Goal: Task Accomplishment & Management: Complete application form

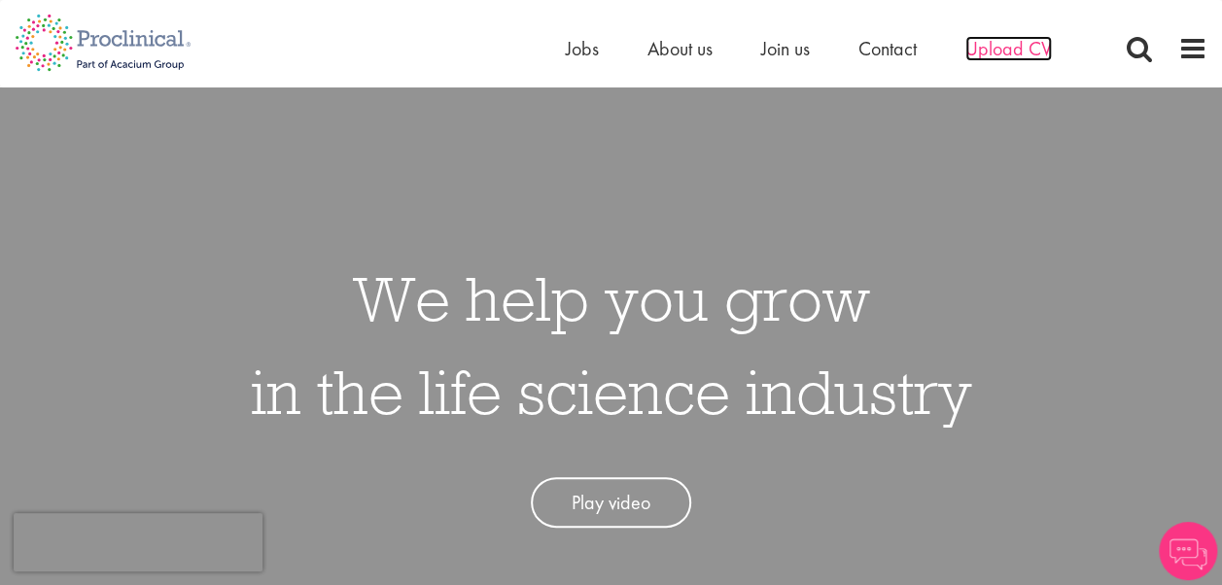
click at [983, 49] on span "Upload CV" at bounding box center [1009, 48] width 87 height 25
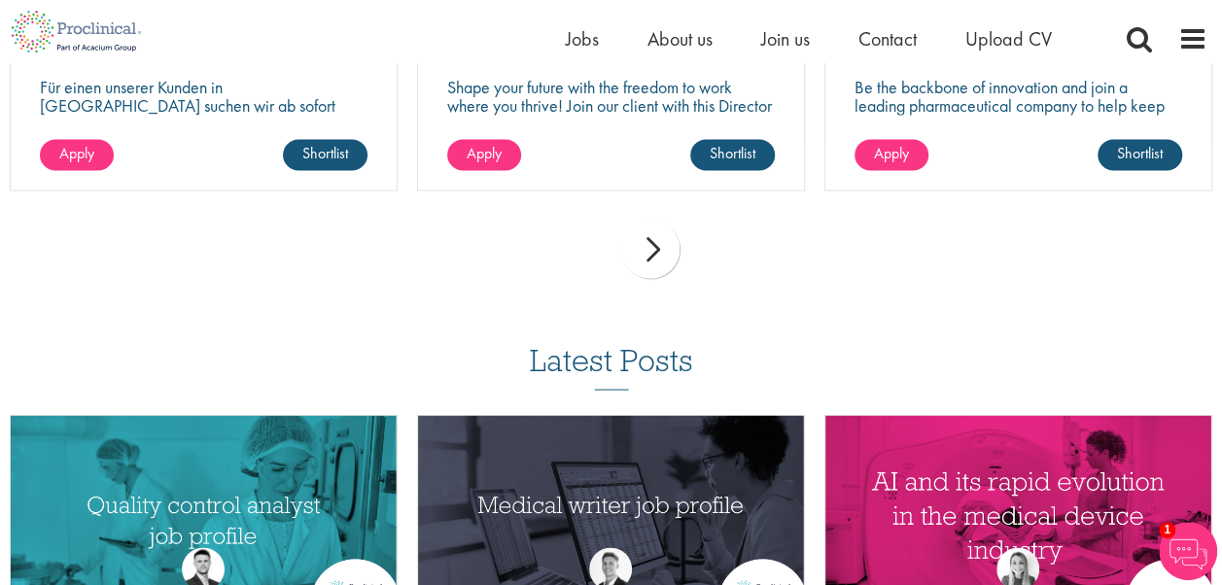
scroll to position [1653, 0]
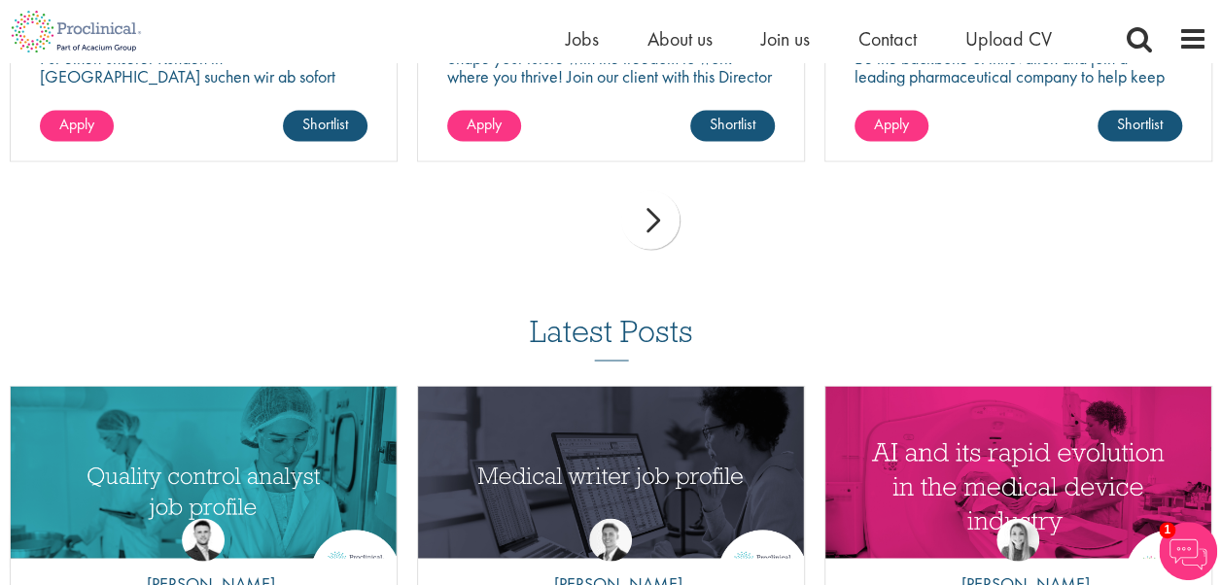
click at [653, 220] on div "next" at bounding box center [650, 220] width 58 height 58
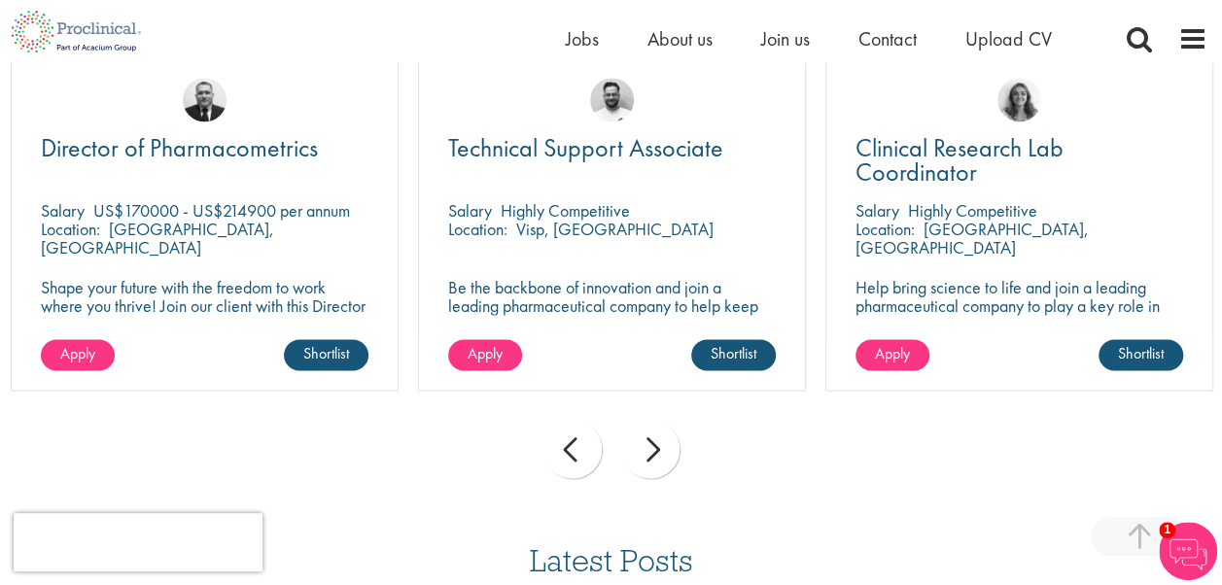
scroll to position [1459, 0]
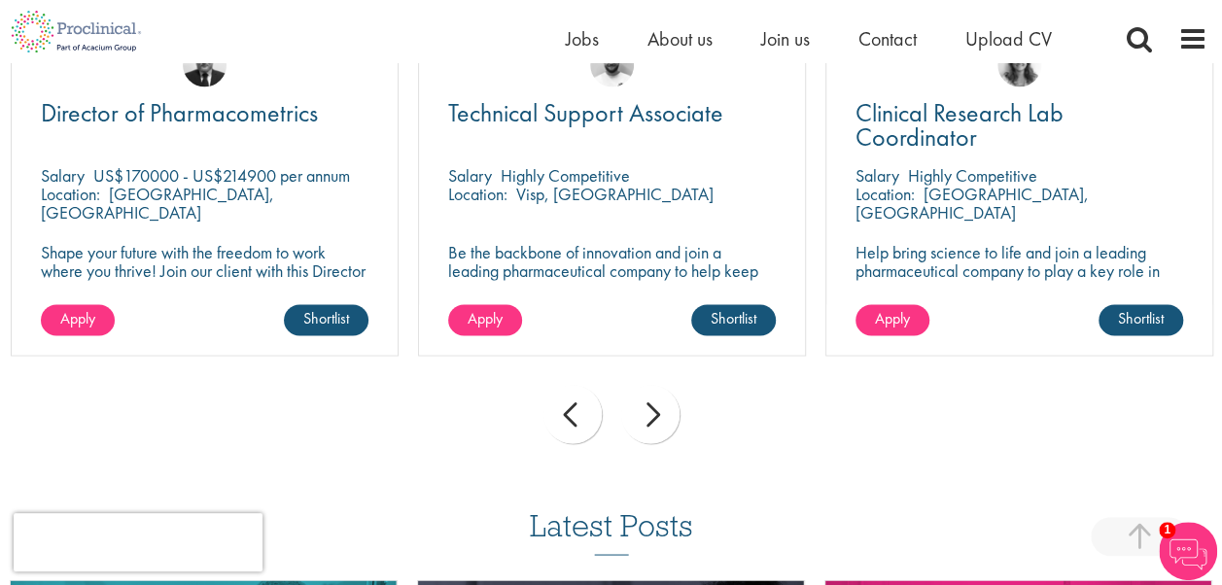
click at [653, 413] on div "next" at bounding box center [650, 414] width 58 height 58
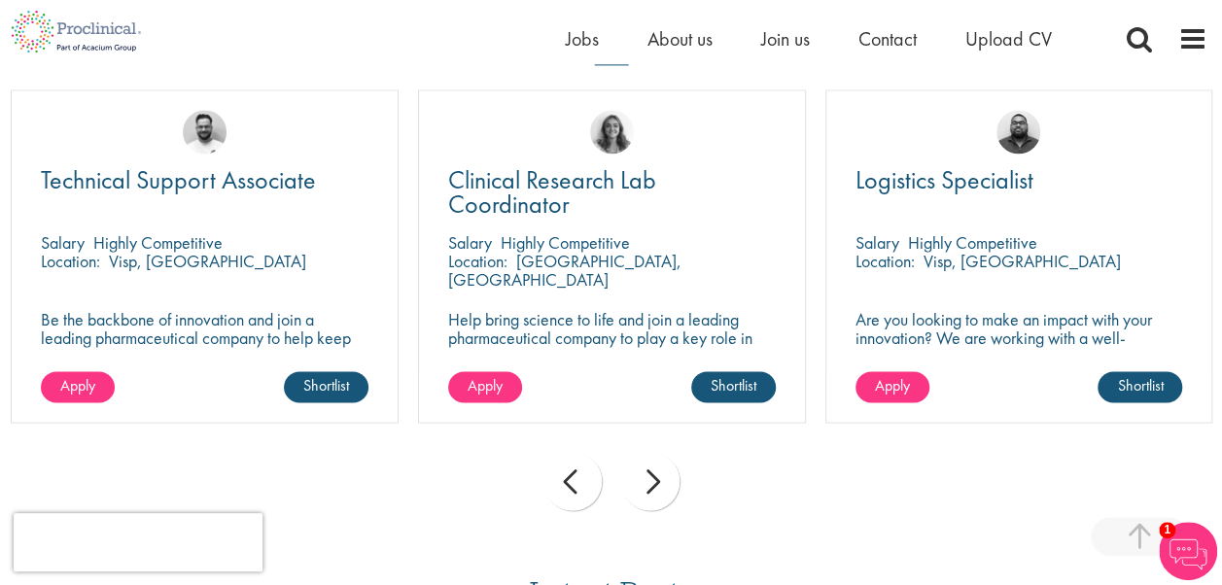
scroll to position [1361, 0]
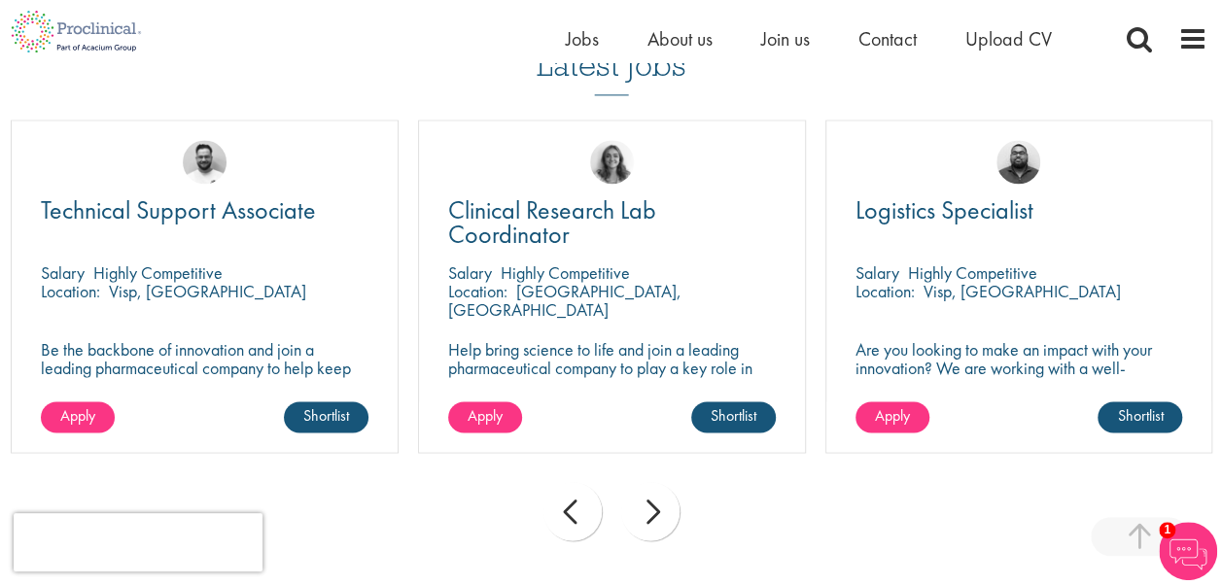
click at [655, 511] on div "next" at bounding box center [650, 511] width 58 height 58
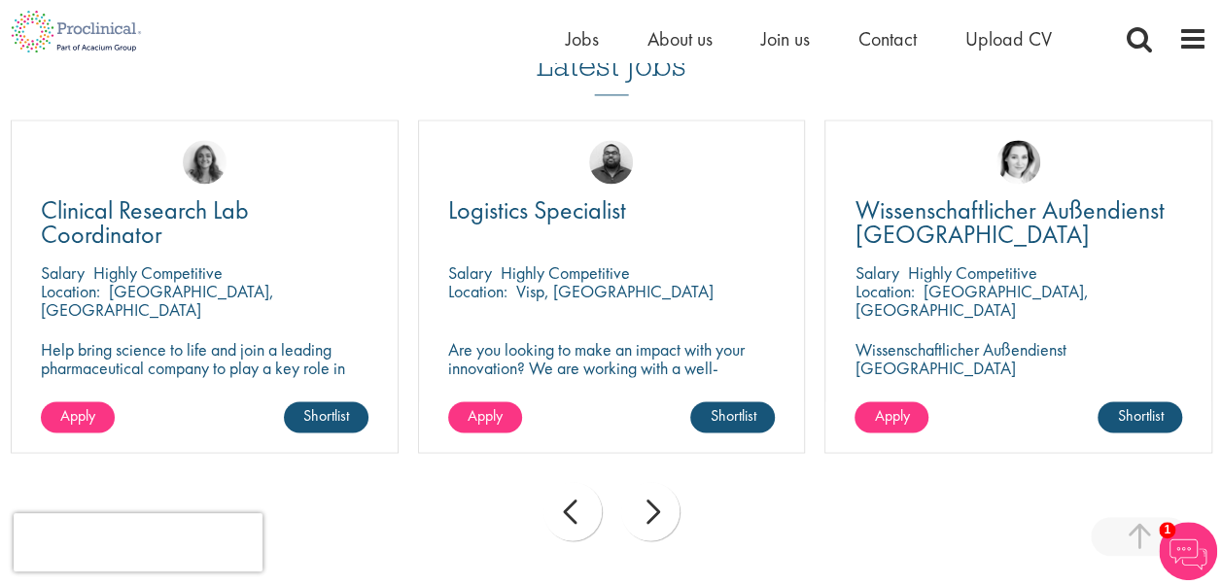
click at [655, 511] on div "next" at bounding box center [650, 511] width 58 height 58
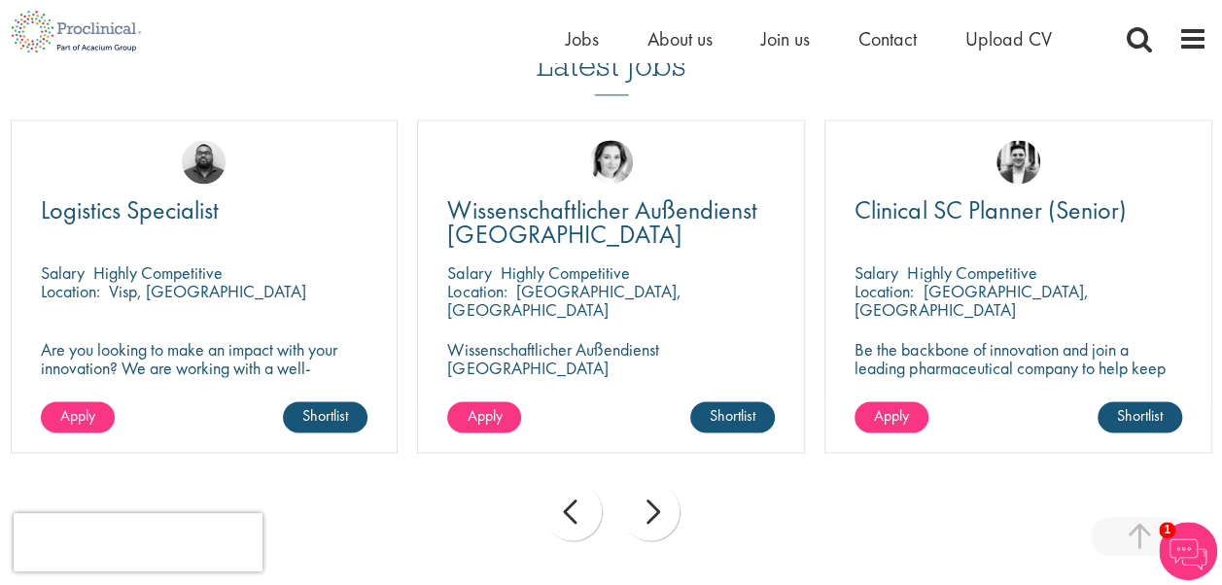
click at [655, 511] on div "next" at bounding box center [650, 511] width 58 height 58
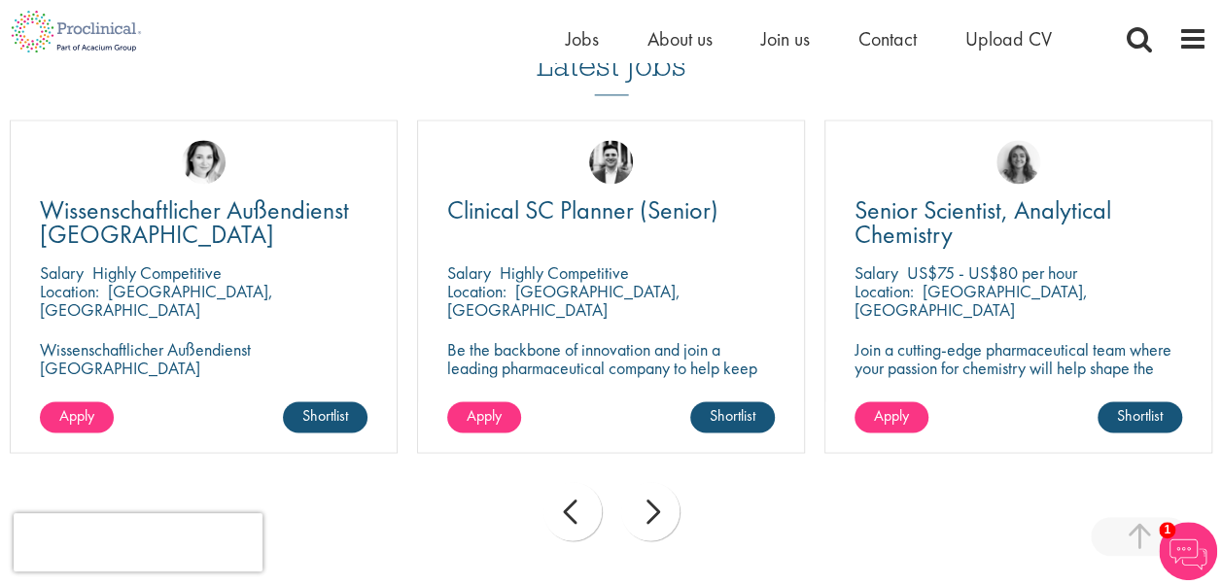
click at [655, 511] on div "next" at bounding box center [650, 511] width 58 height 58
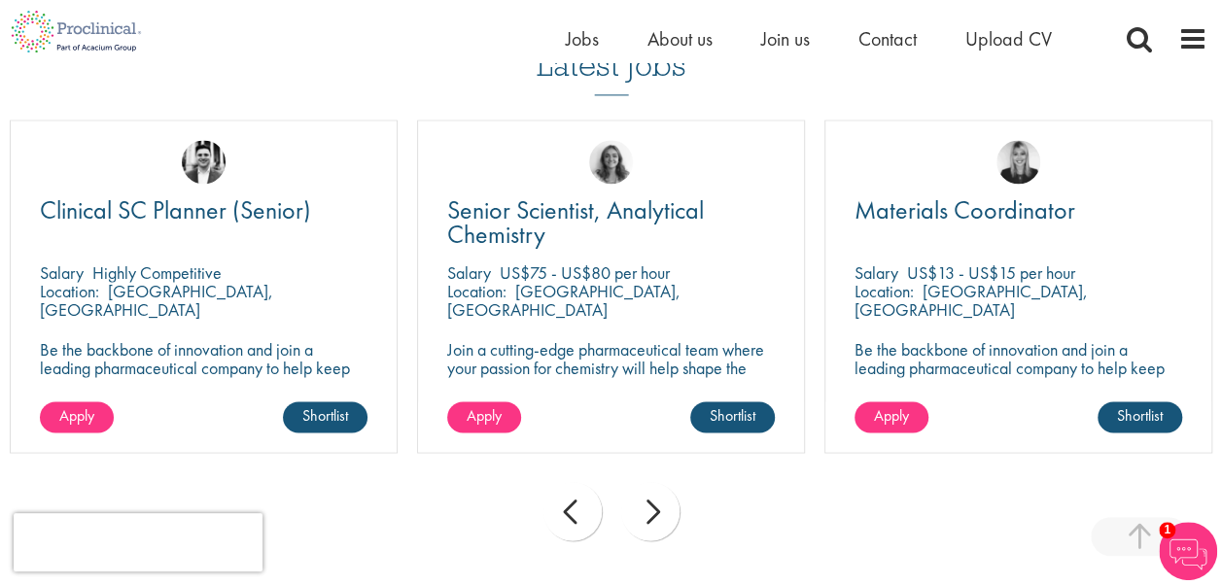
click at [655, 511] on div "next" at bounding box center [650, 511] width 58 height 58
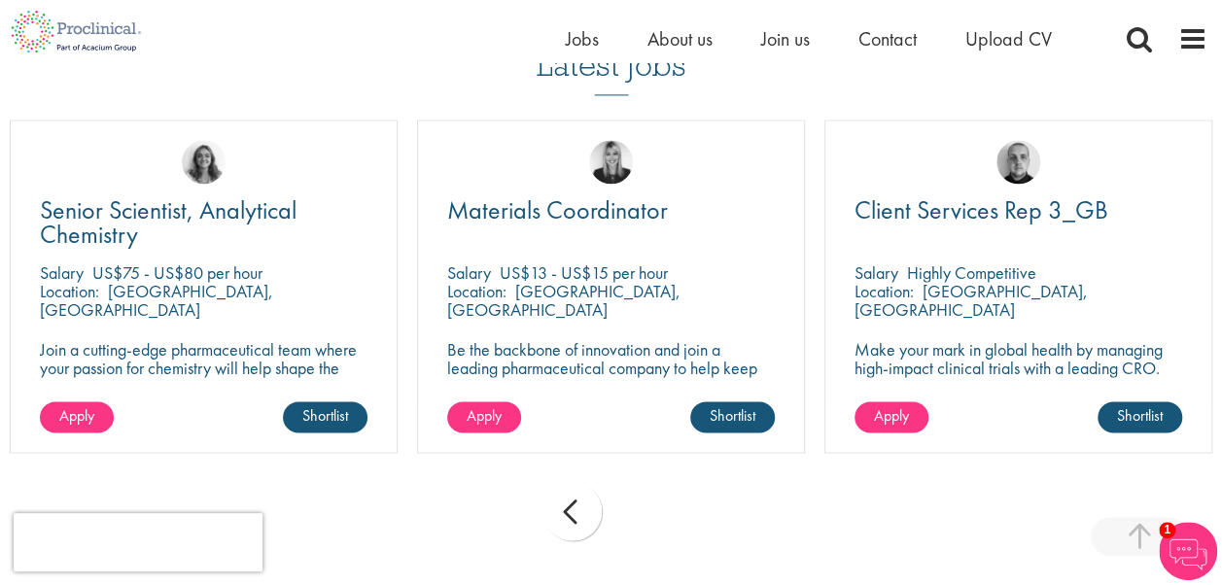
click at [655, 511] on div "prev next" at bounding box center [611, 515] width 1222 height 85
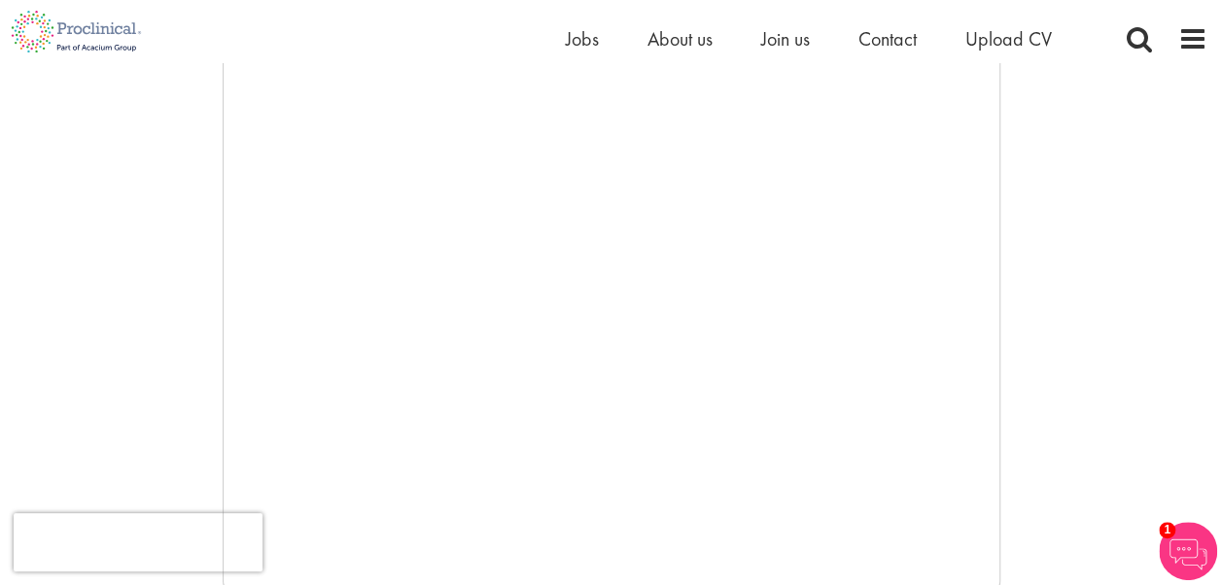
scroll to position [0, 0]
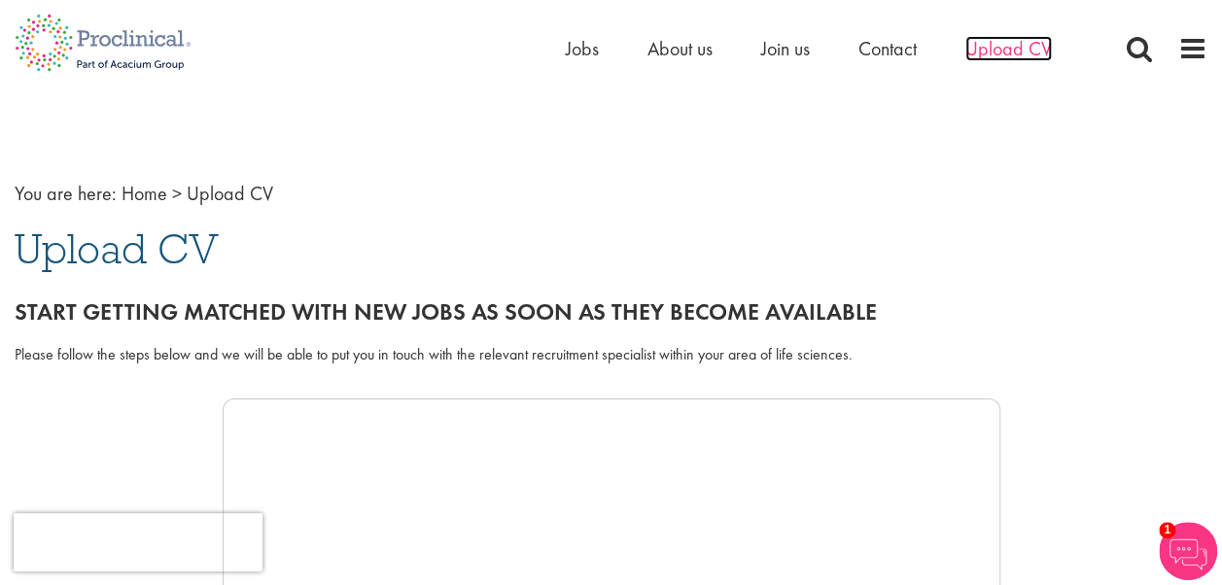
click at [994, 48] on span "Upload CV" at bounding box center [1009, 48] width 87 height 25
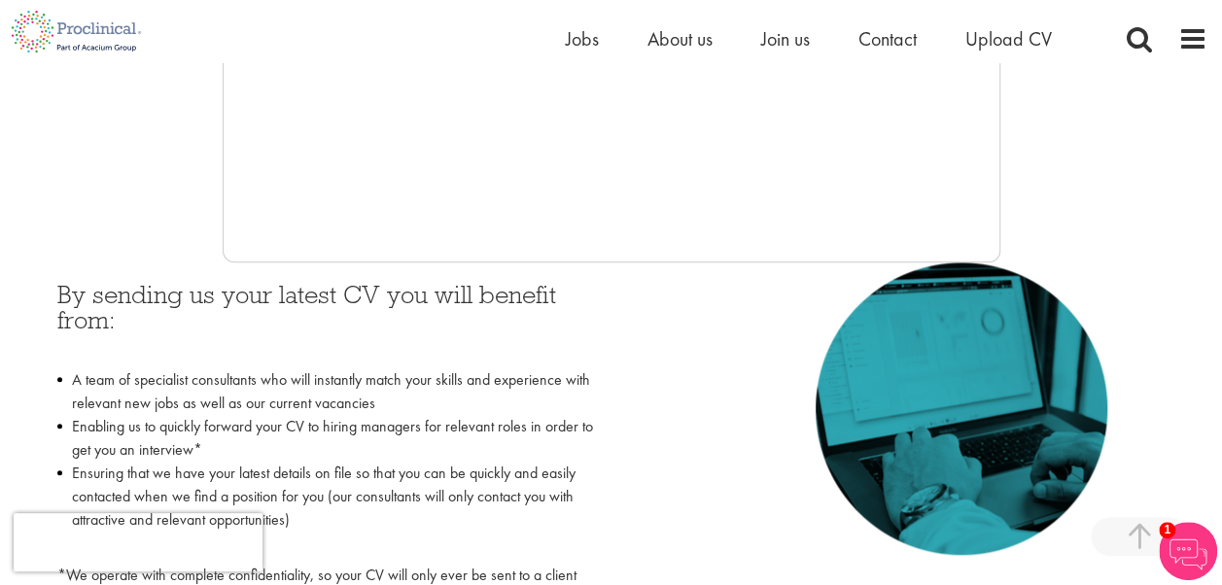
scroll to position [681, 0]
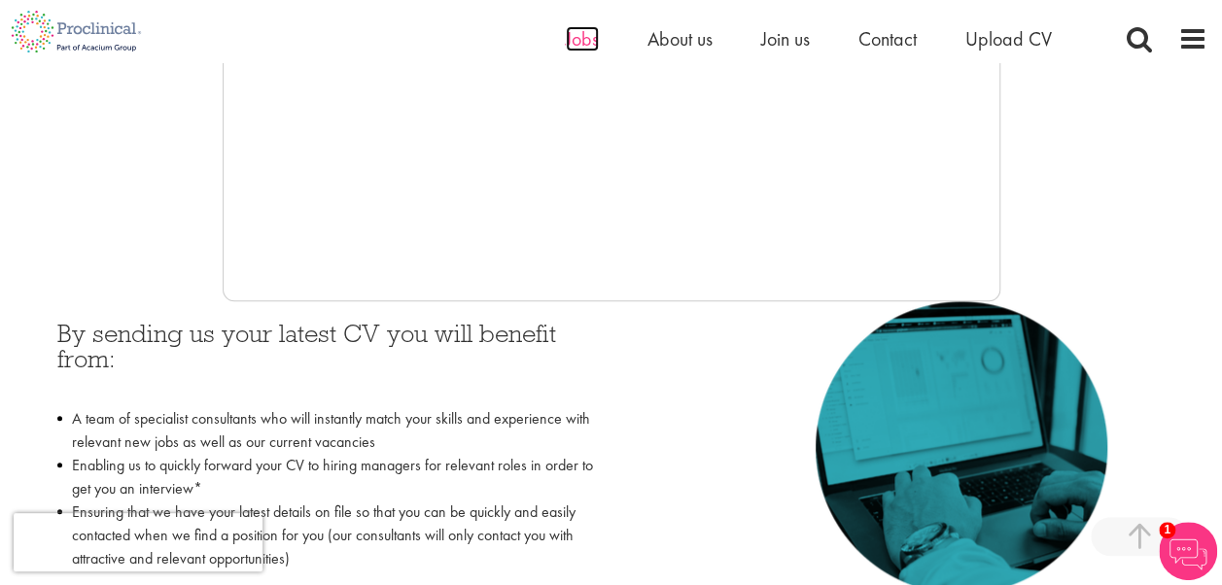
click at [587, 38] on span "Jobs" at bounding box center [582, 38] width 33 height 25
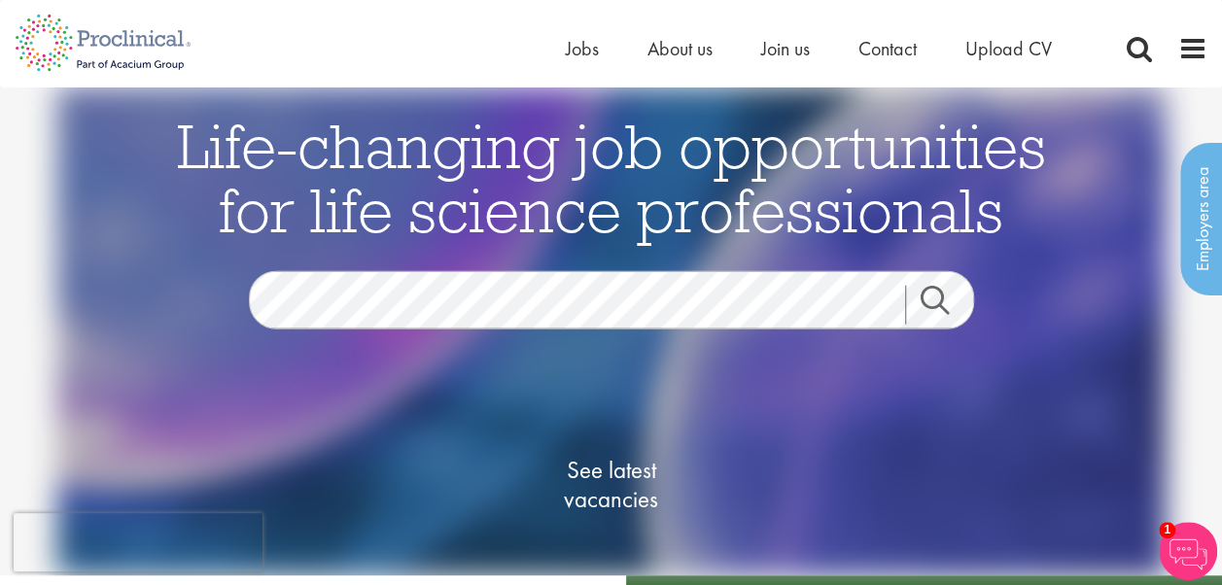
click at [935, 301] on link "Search" at bounding box center [947, 305] width 84 height 39
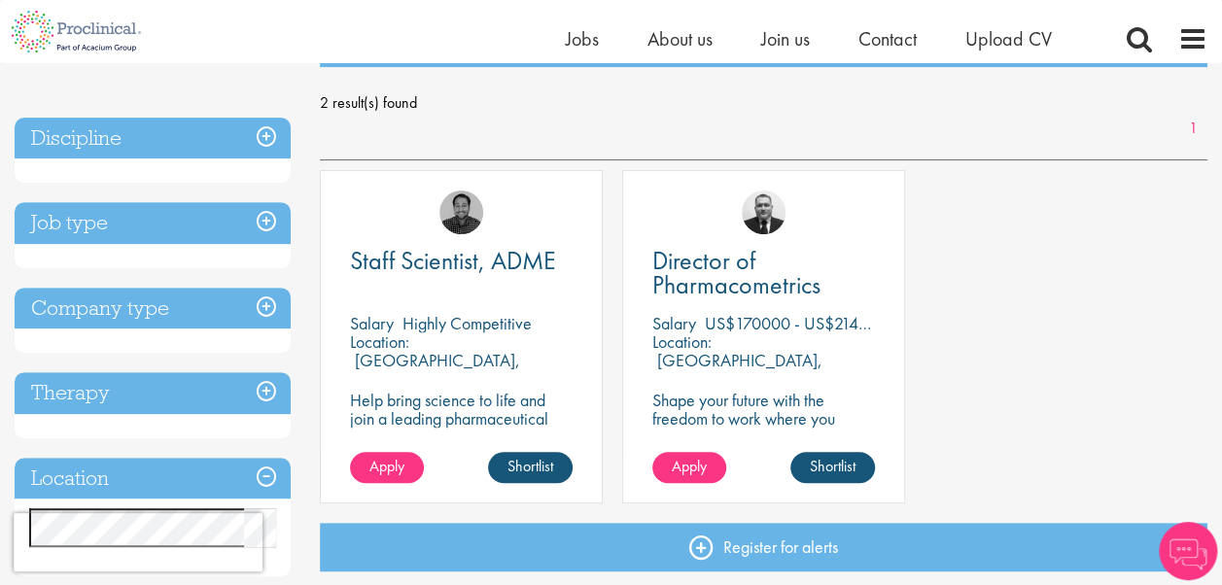
scroll to position [292, 0]
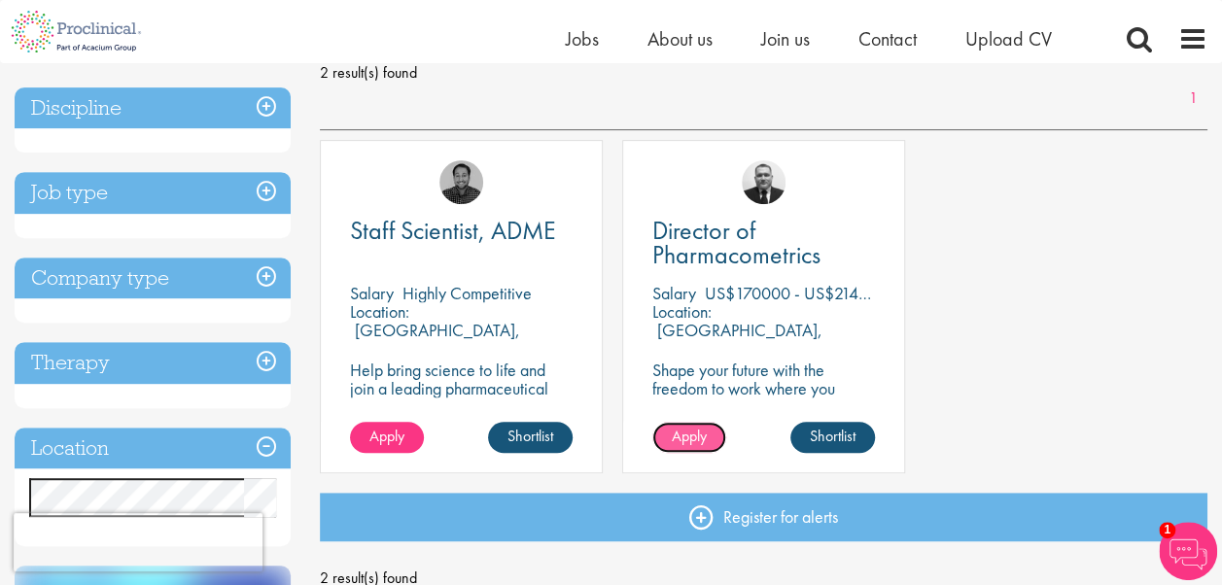
click at [694, 434] on span "Apply" at bounding box center [689, 436] width 35 height 20
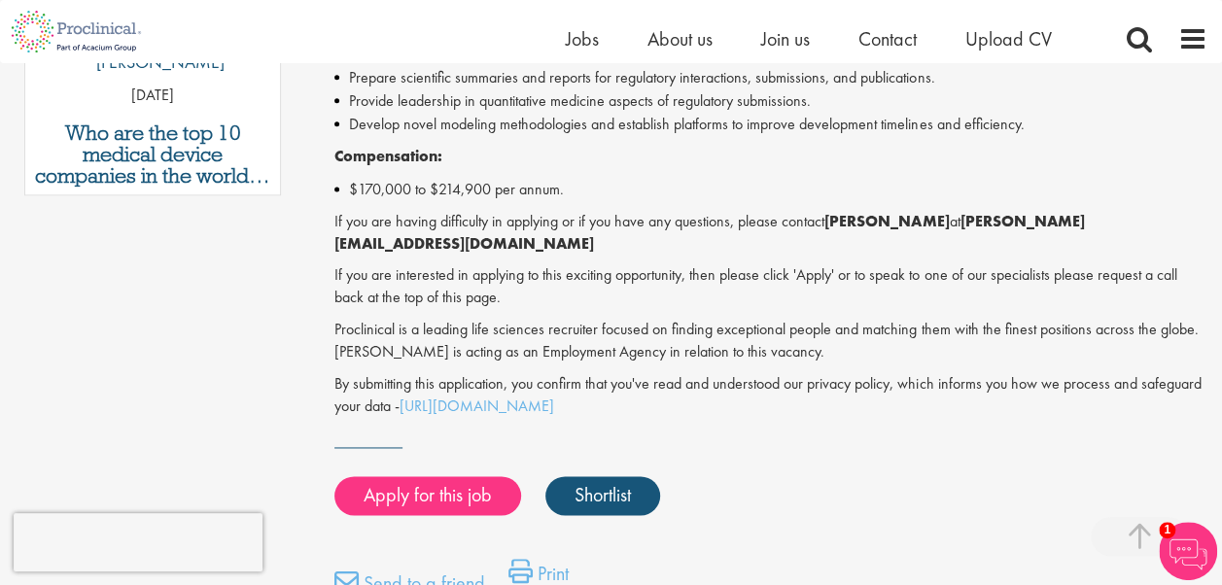
scroll to position [1264, 0]
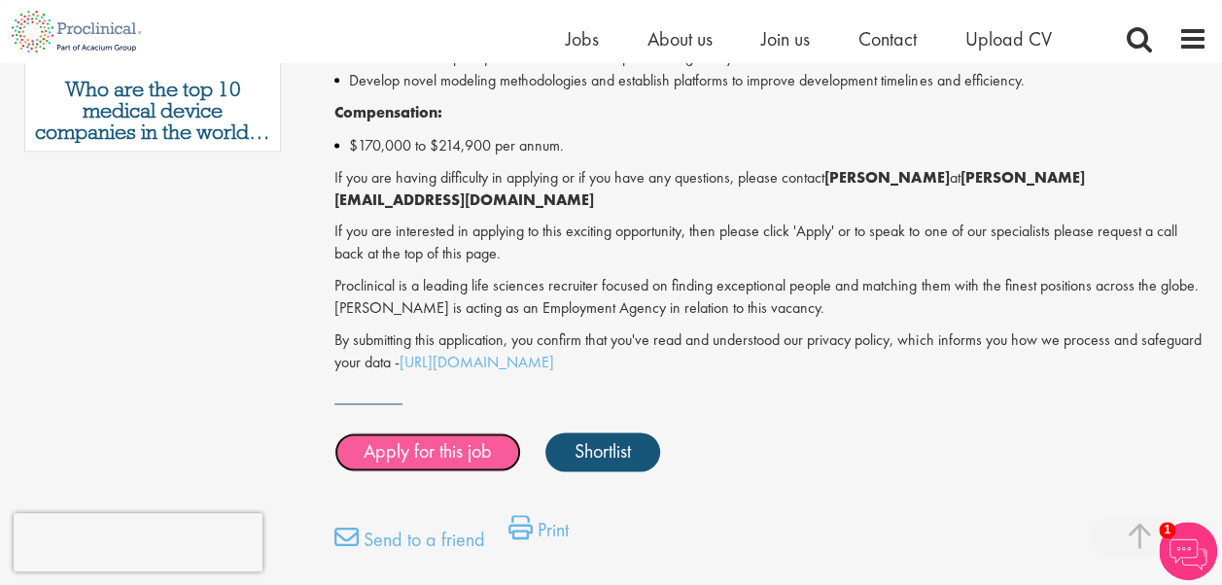
click at [447, 433] on link "Apply for this job" at bounding box center [428, 452] width 187 height 39
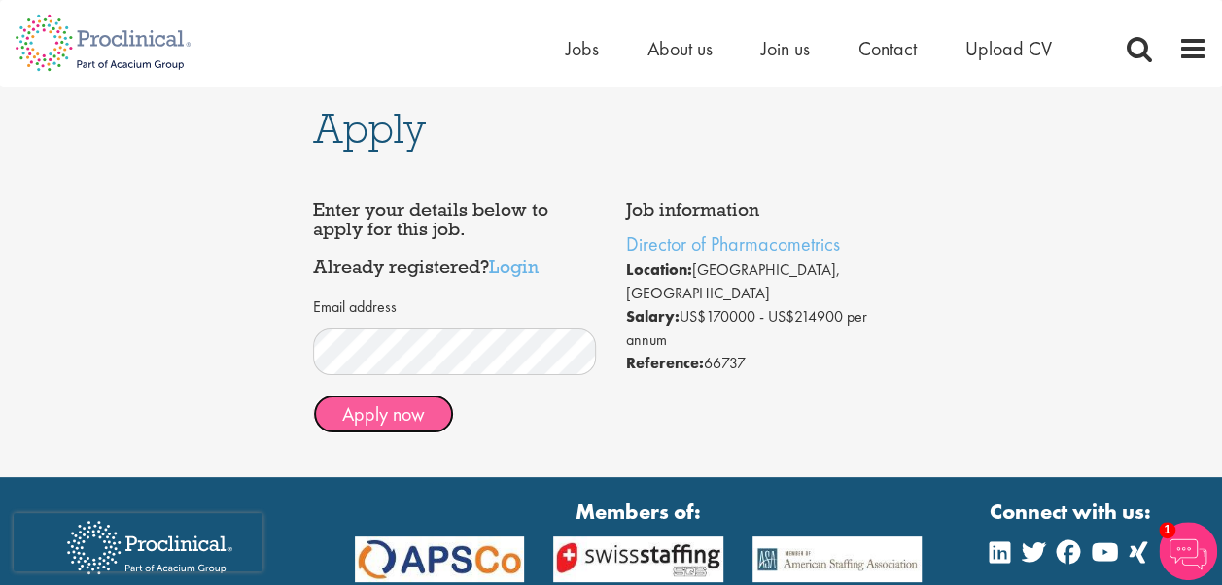
click at [364, 409] on button "Apply now" at bounding box center [383, 414] width 141 height 39
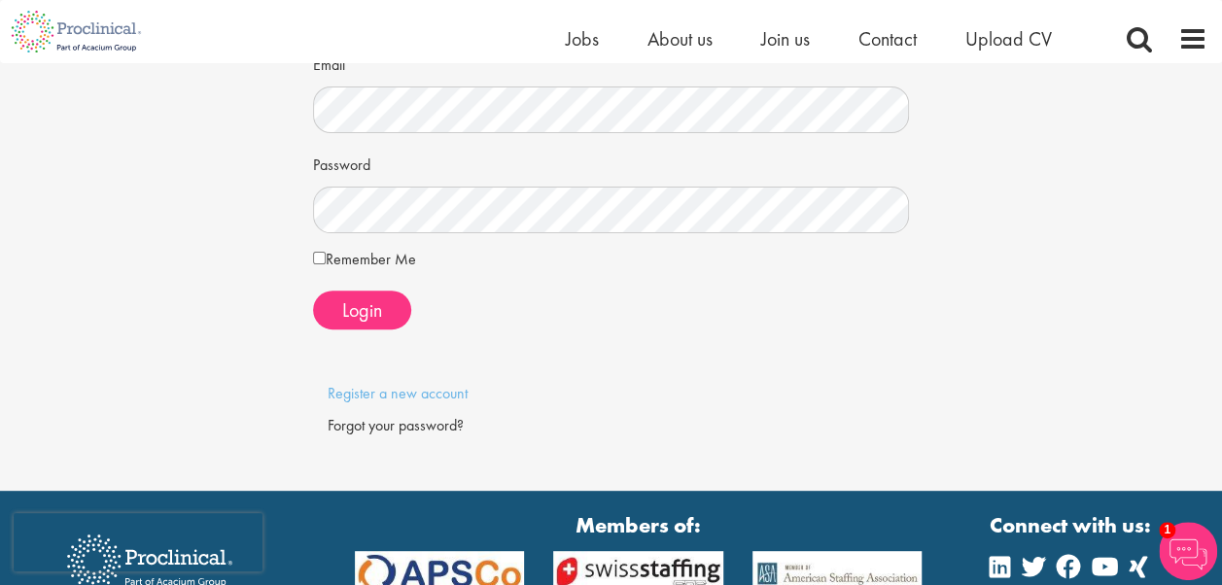
scroll to position [194, 0]
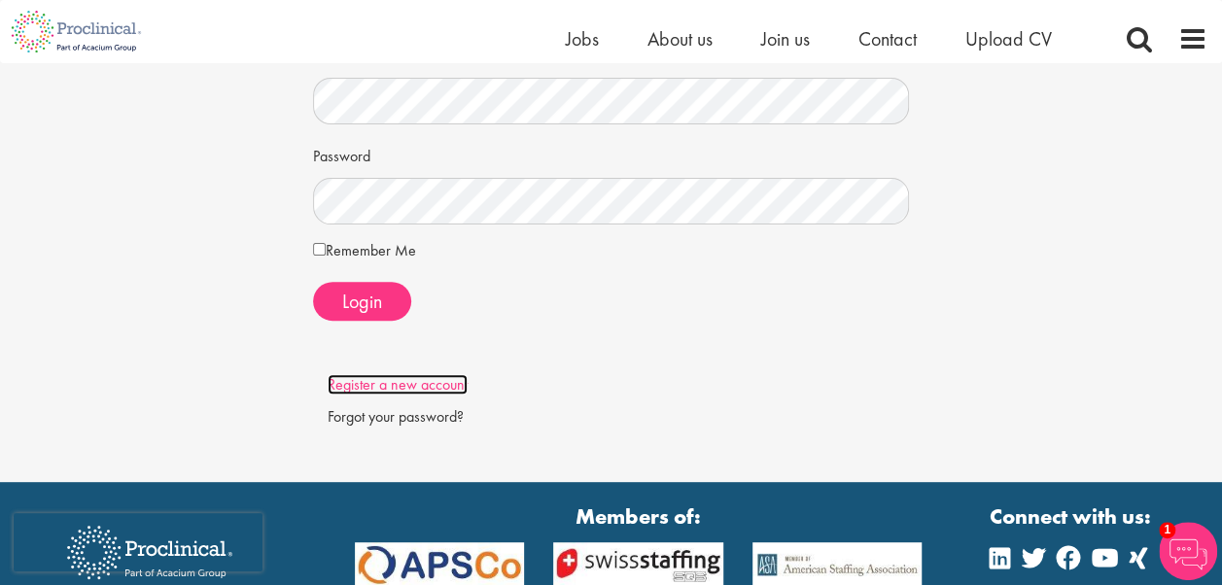
click at [446, 385] on link "Register a new account" at bounding box center [398, 384] width 140 height 20
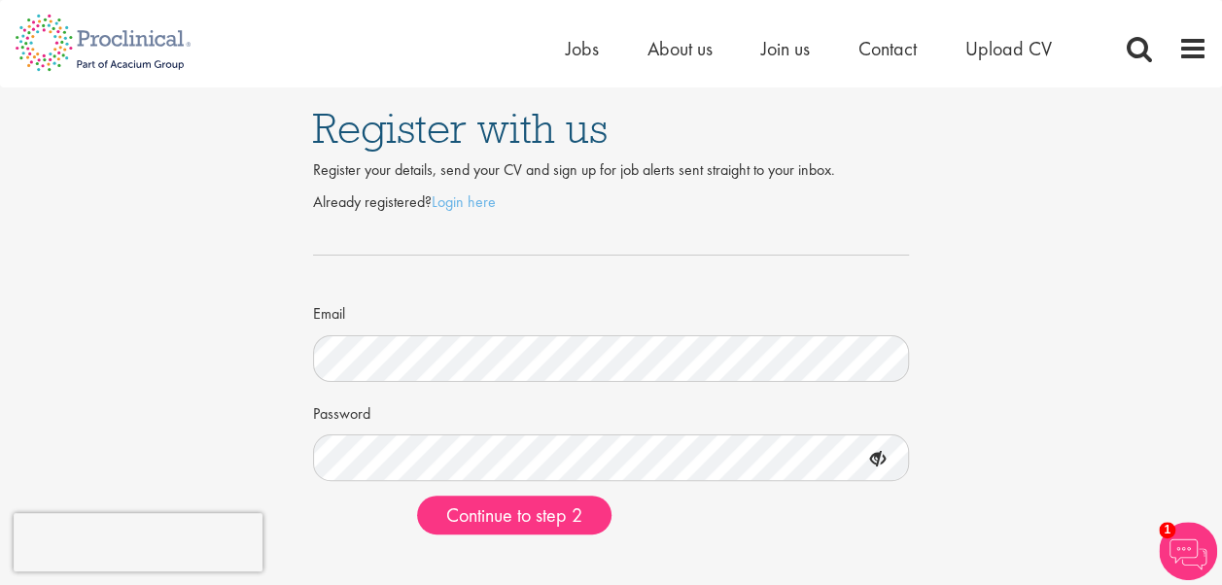
click at [883, 457] on icon at bounding box center [878, 459] width 33 height 33
click at [873, 457] on icon at bounding box center [878, 459] width 33 height 33
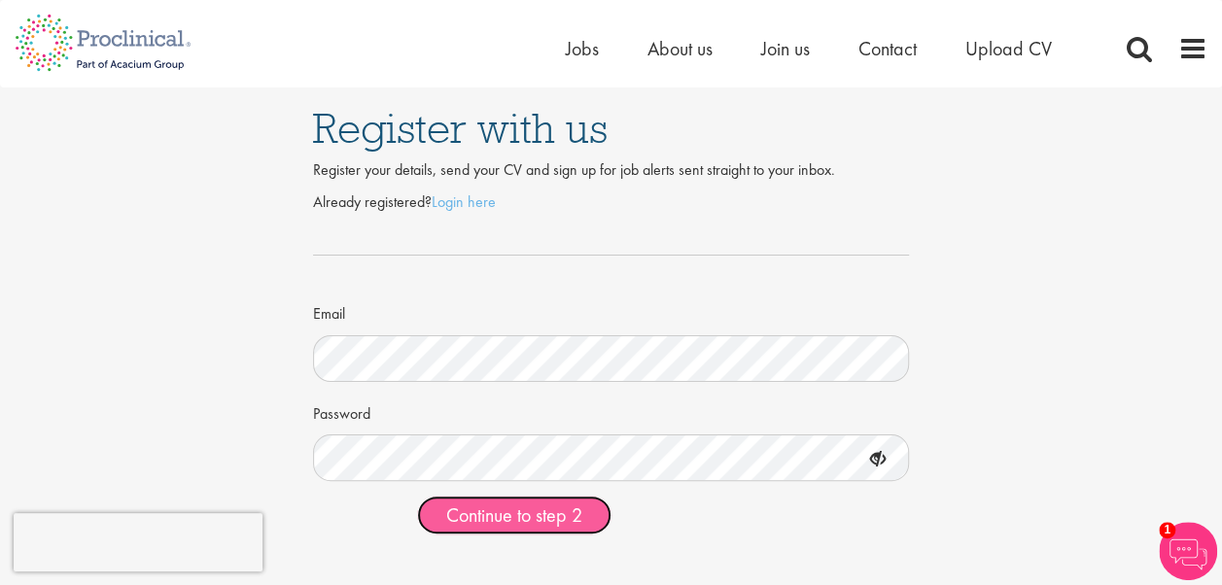
click at [484, 513] on span "Continue to step 2" at bounding box center [514, 515] width 136 height 25
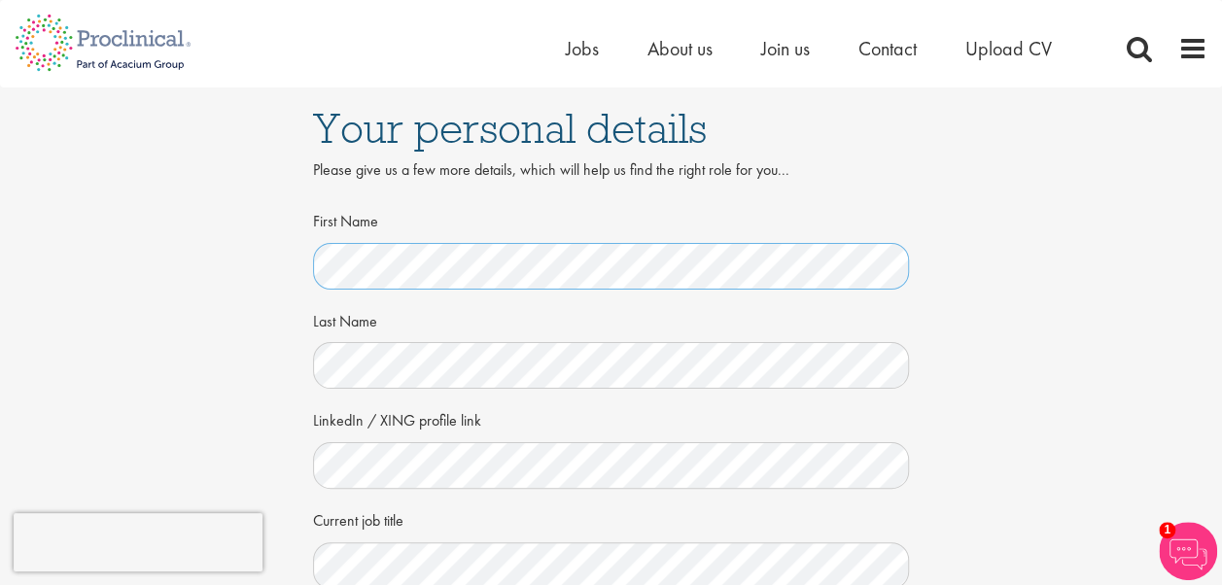
click at [296, 252] on div "Your personal details Please give us a few more details, which will help us fin…" at bounding box center [611, 533] width 1252 height 890
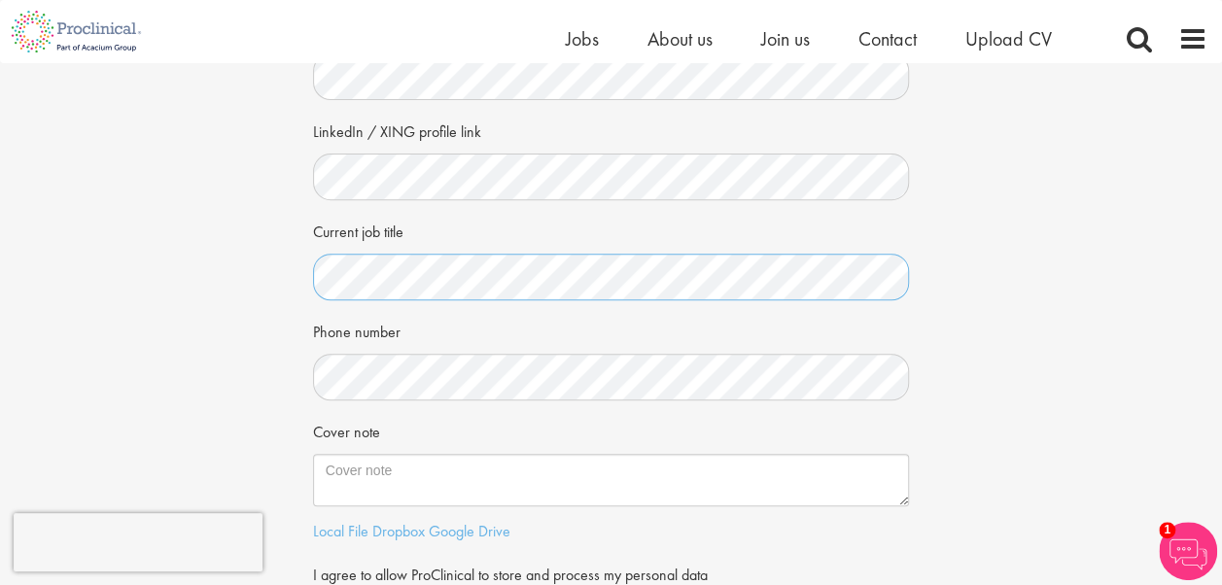
scroll to position [292, 0]
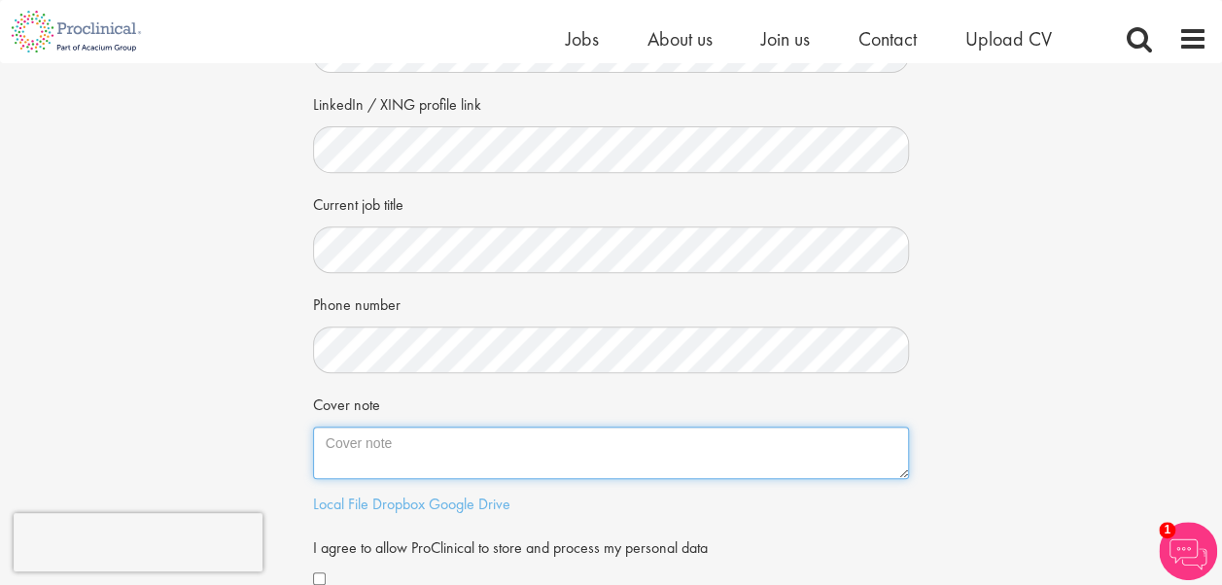
click at [385, 448] on textarea "Cover note" at bounding box center [611, 453] width 597 height 53
click at [329, 441] on textarea "Cover note" at bounding box center [611, 453] width 597 height 53
paste textarea "I have extensive preclinical and clinical drug discovery and development work e…"
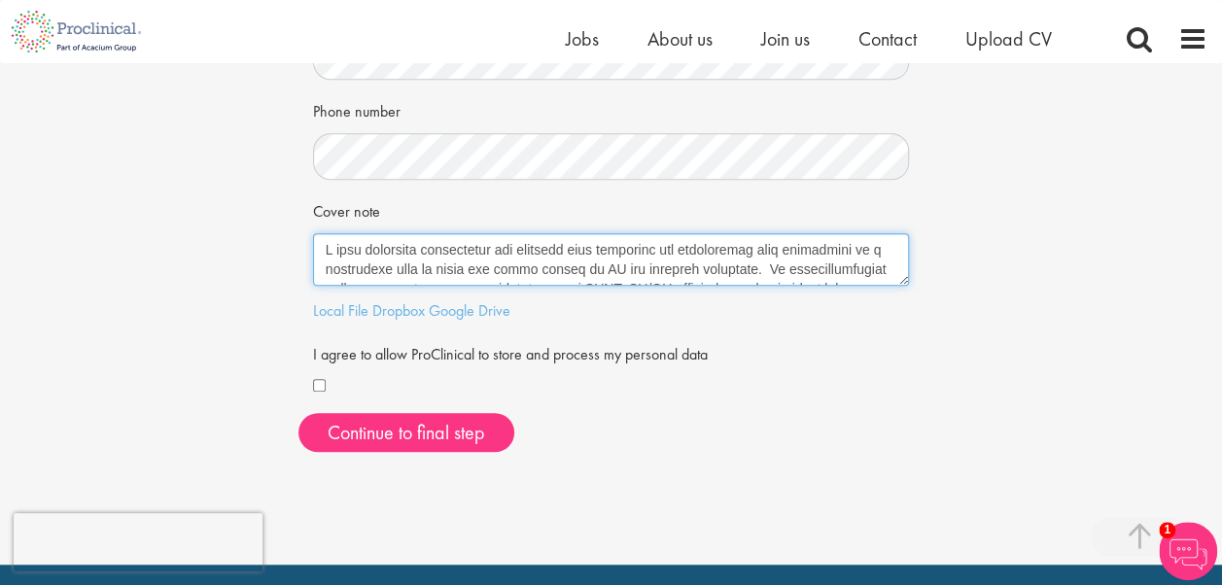
scroll to position [486, 0]
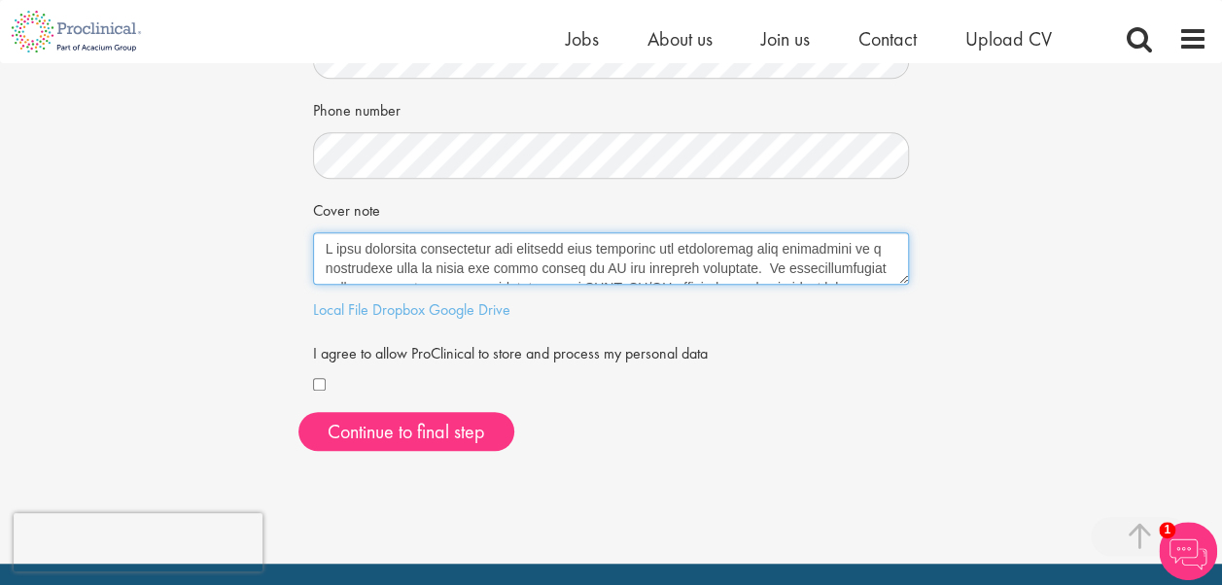
type textarea "I have extensive preclinical and clinical drug discovery and development work e…"
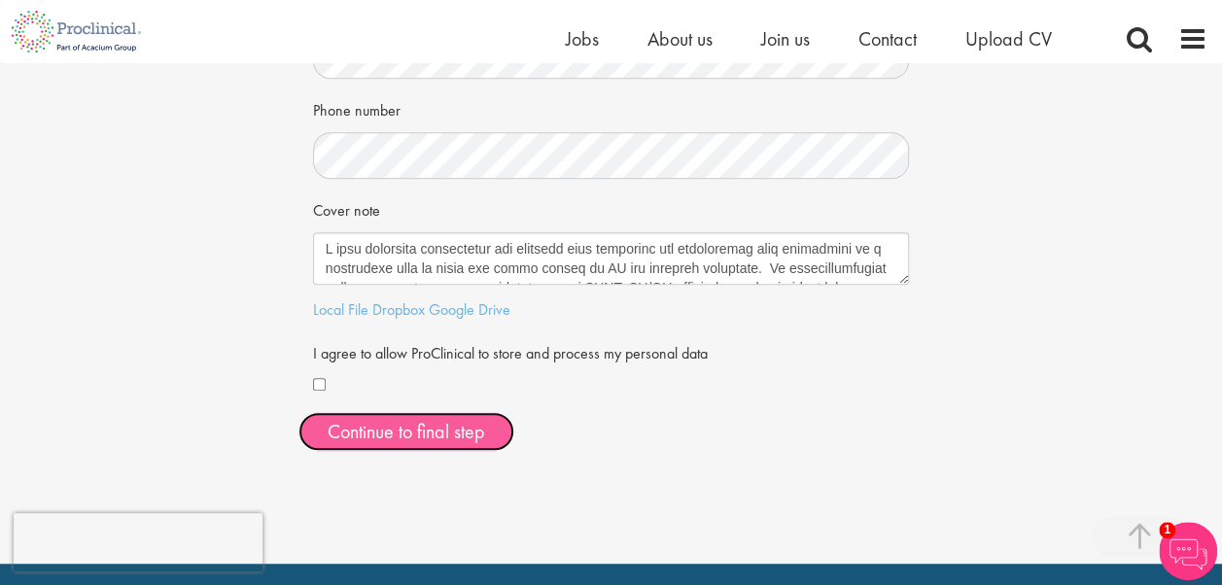
click at [373, 428] on button "Continue to final step" at bounding box center [407, 431] width 216 height 39
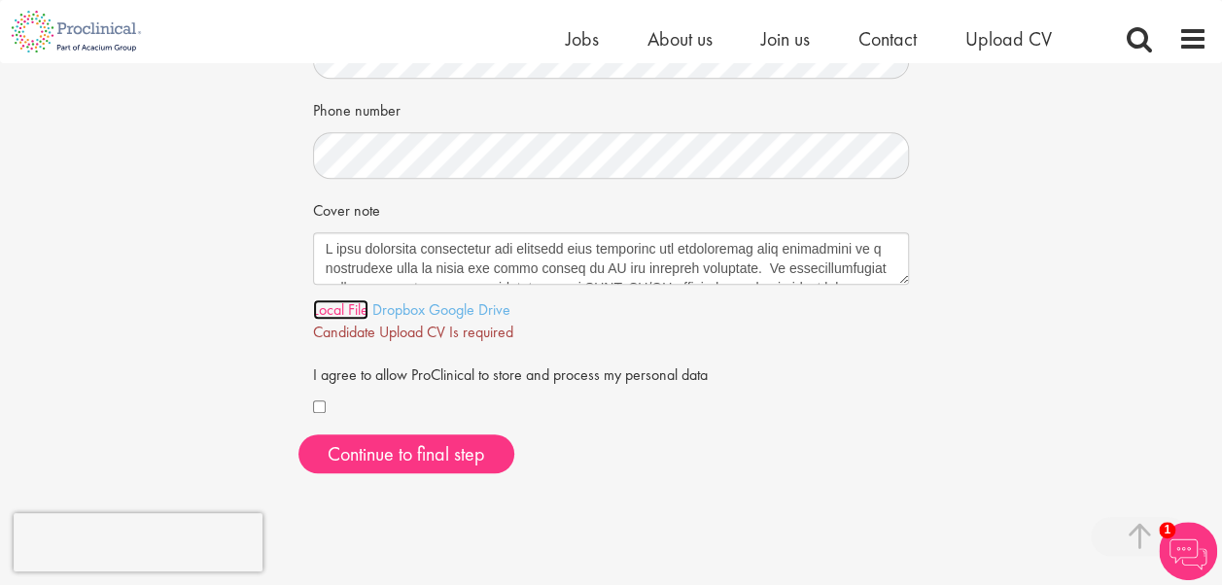
click at [333, 307] on link "Local File" at bounding box center [340, 310] width 55 height 20
click at [529, 329] on link "Here" at bounding box center [524, 332] width 31 height 20
click at [583, 490] on div "Your personal details Please give us a few more details, which will help us fin…" at bounding box center [611, 50] width 1222 height 1073
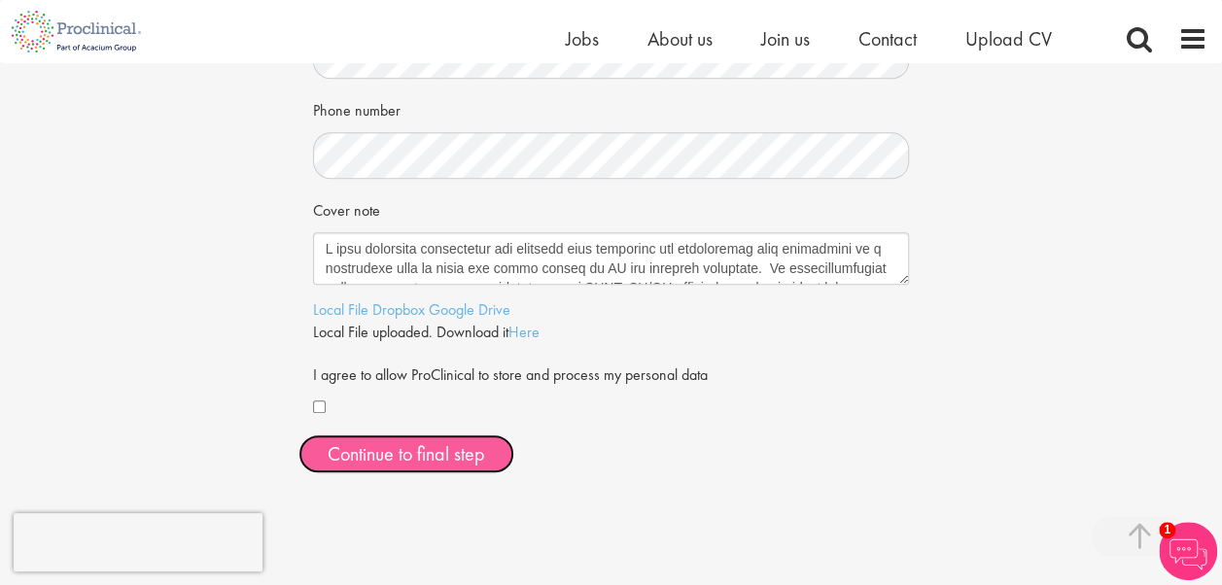
click at [433, 445] on span "Continue to final step" at bounding box center [407, 453] width 158 height 25
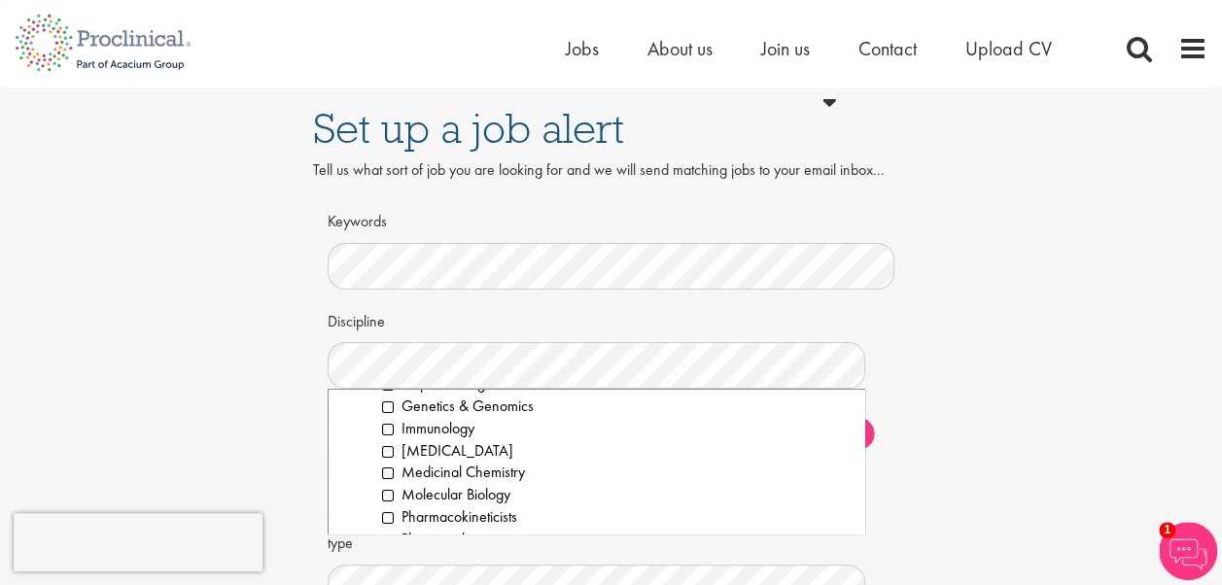
scroll to position [2664, 0]
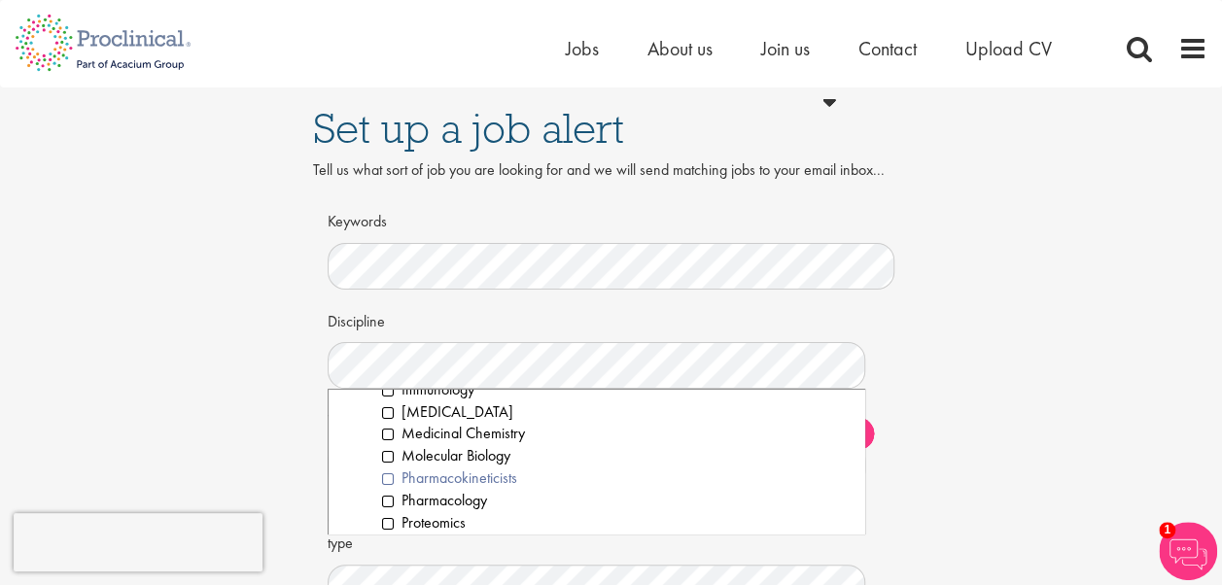
click at [492, 480] on li "Pharmacokineticists" at bounding box center [616, 479] width 469 height 22
click at [390, 500] on li "Pharmacology" at bounding box center [616, 501] width 469 height 22
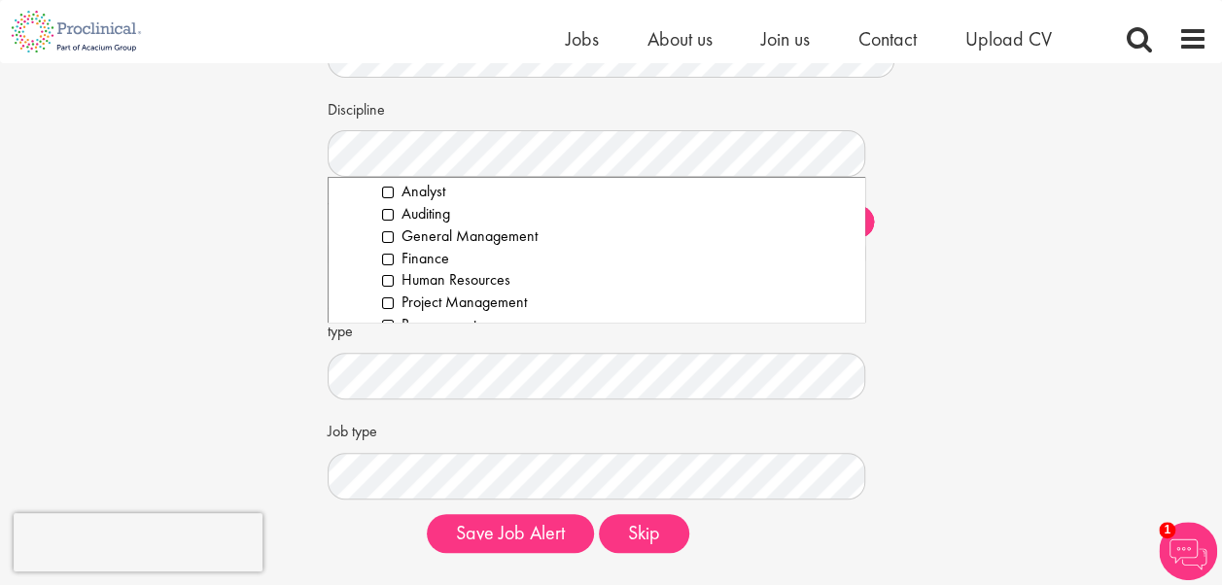
scroll to position [194, 0]
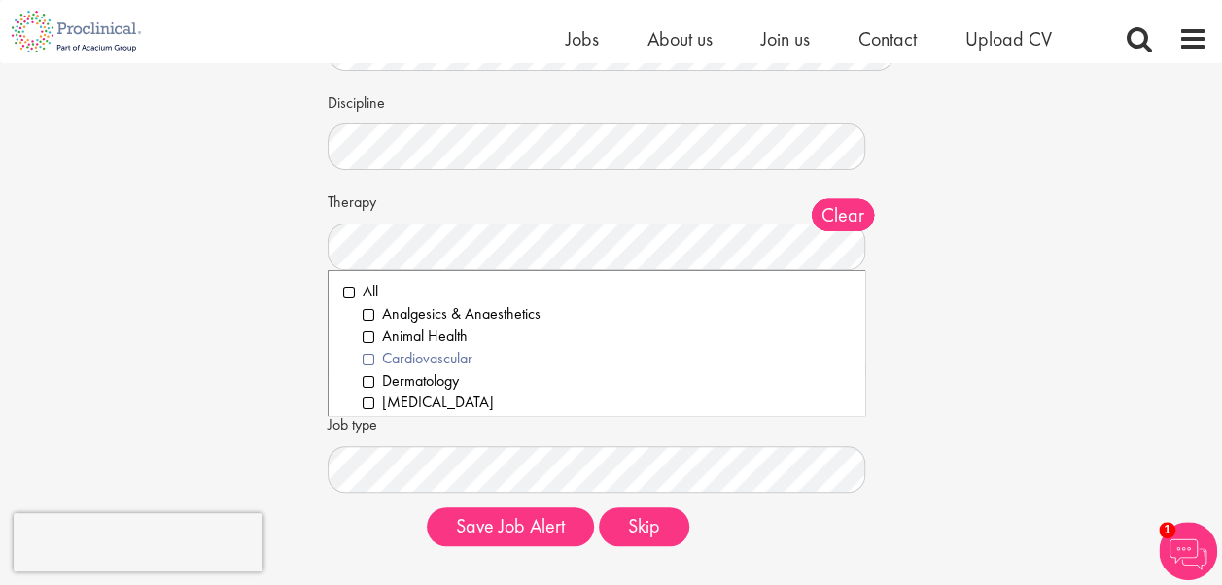
click at [441, 358] on li "Cardiovascular" at bounding box center [607, 359] width 488 height 22
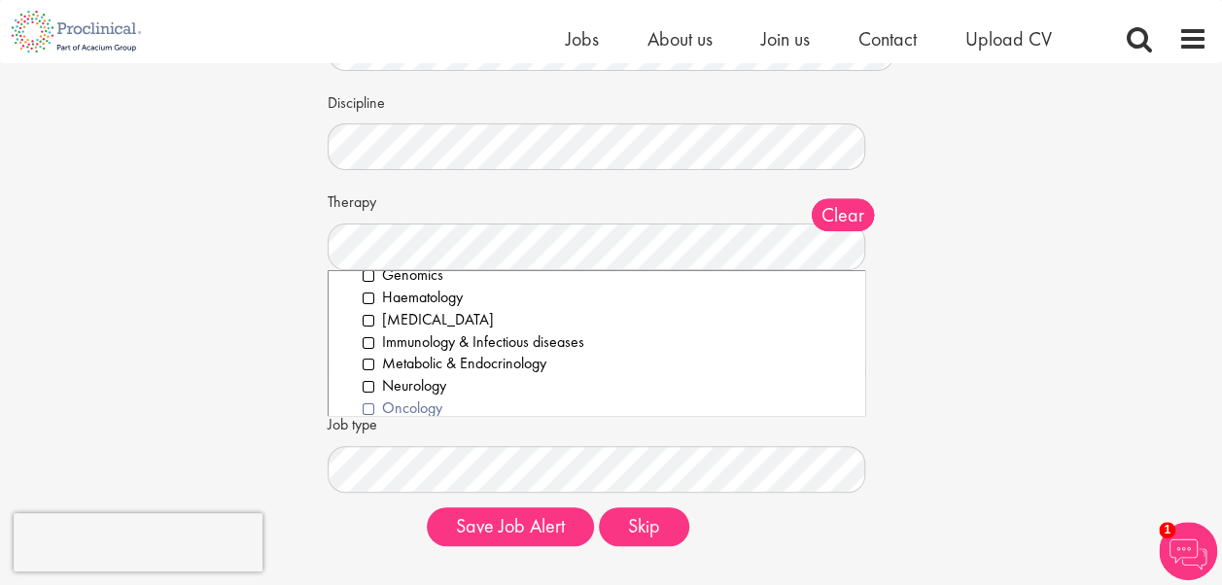
click at [364, 408] on li "Oncology" at bounding box center [607, 409] width 488 height 22
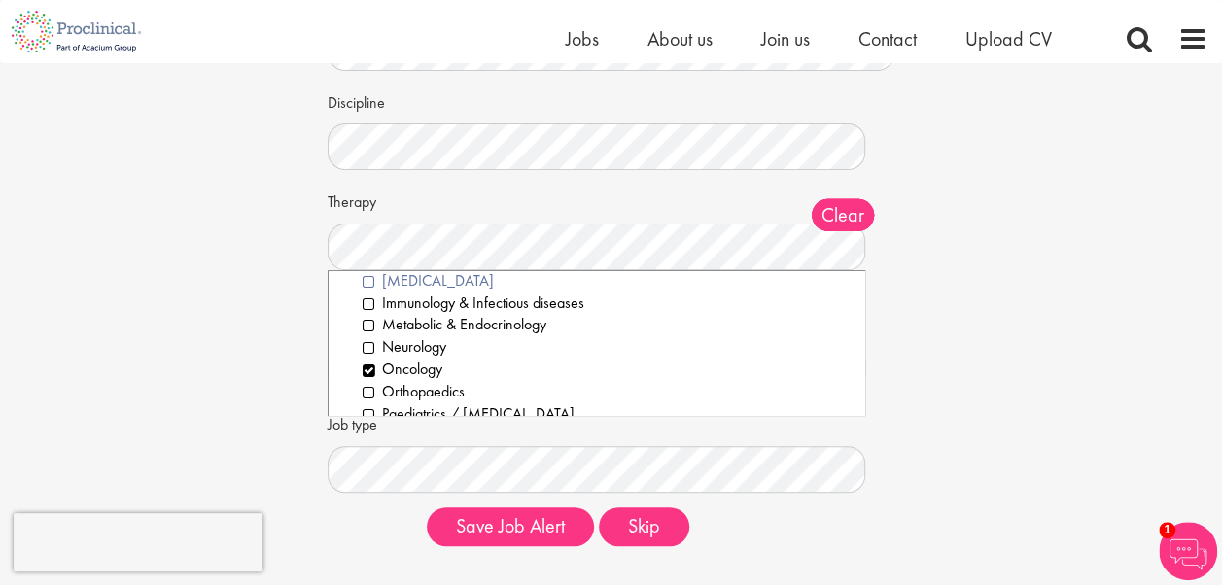
click at [368, 282] on li "HIV" at bounding box center [607, 281] width 488 height 22
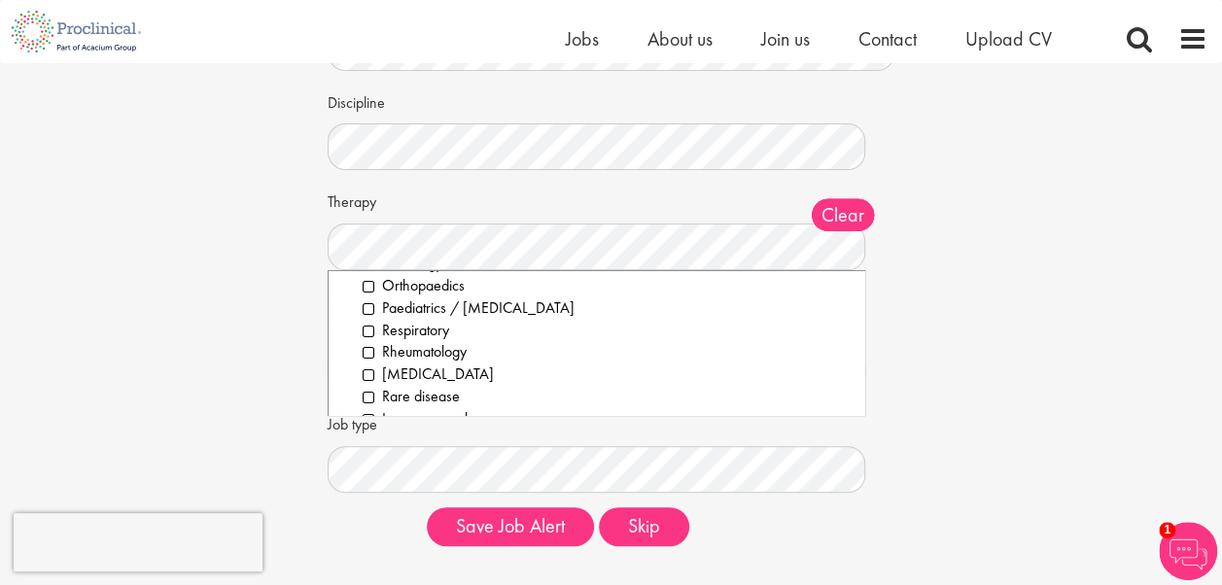
scroll to position [350, 0]
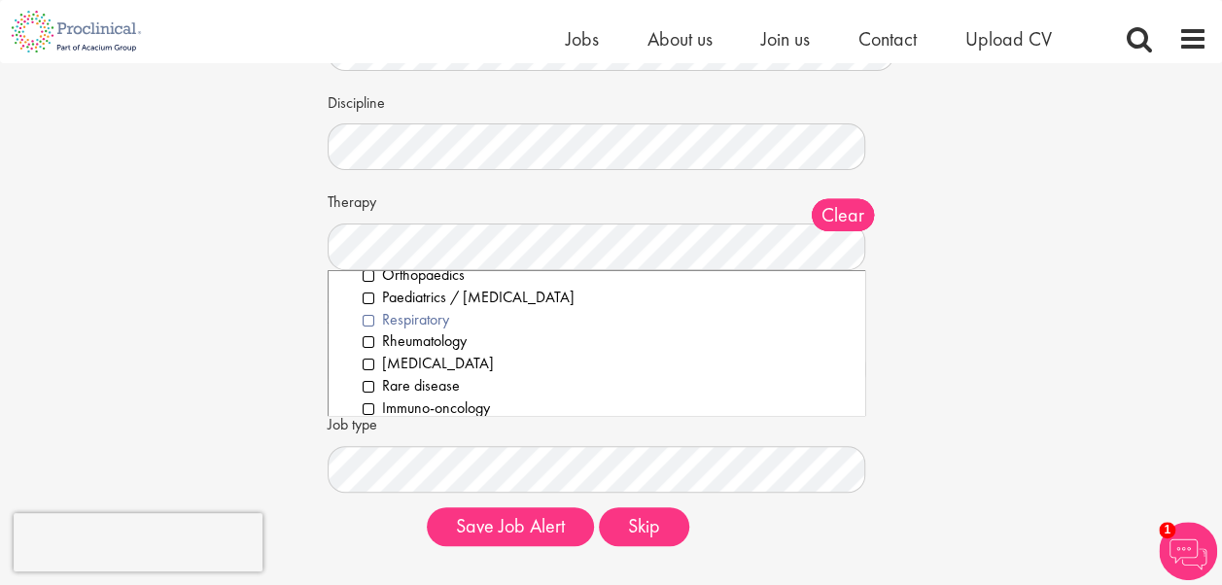
click at [370, 315] on li "Respiratory" at bounding box center [607, 320] width 488 height 22
click at [369, 408] on li "Immuno-oncology" at bounding box center [607, 409] width 488 height 22
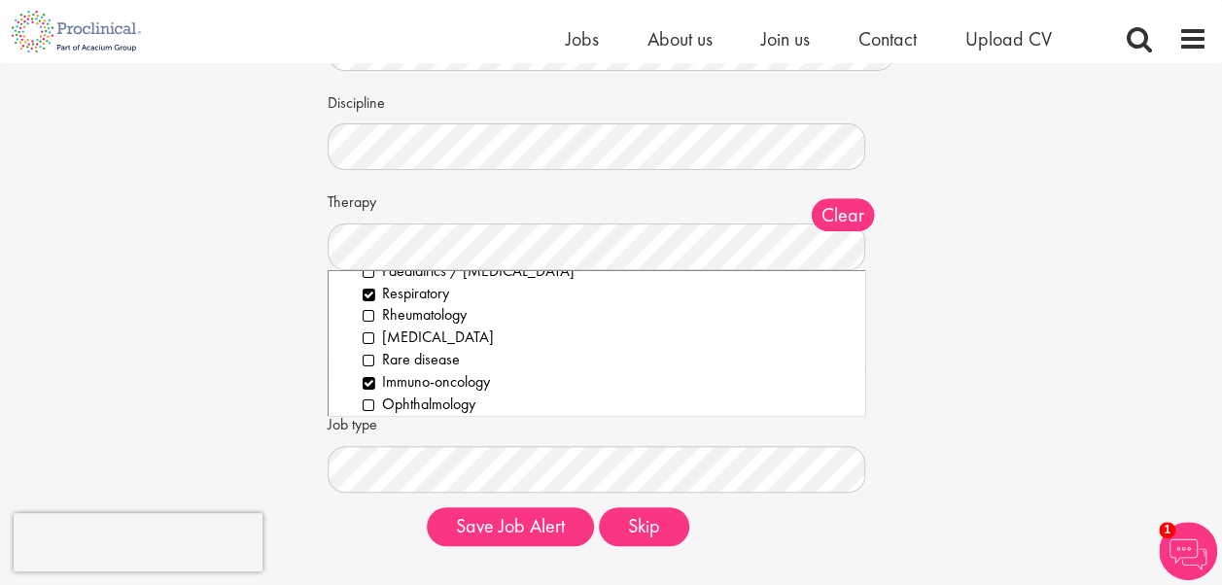
scroll to position [385, 0]
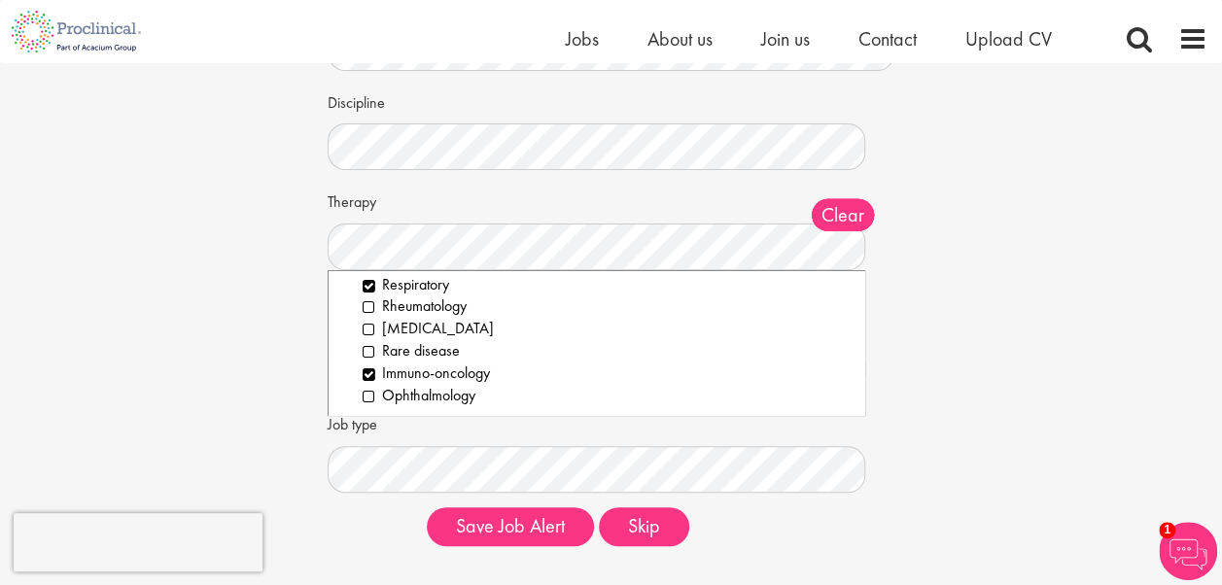
click at [926, 369] on div "Set up a job alert Tell us what sort of job you are looking for and we will sen…" at bounding box center [611, 215] width 1252 height 693
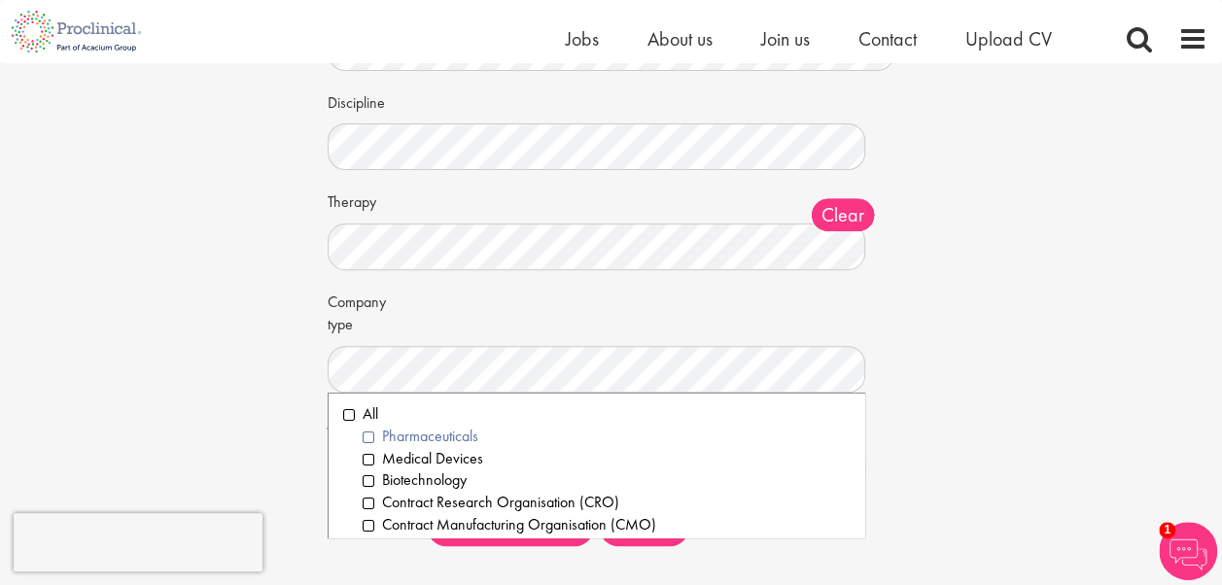
click at [370, 439] on li "Pharmaceuticals" at bounding box center [607, 437] width 488 height 22
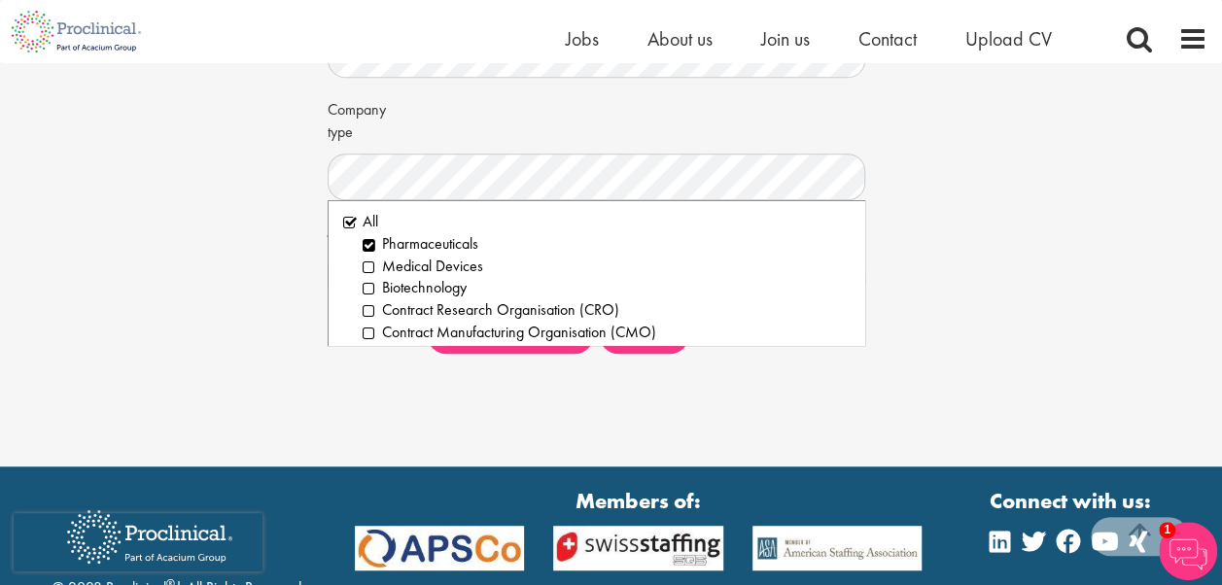
scroll to position [389, 0]
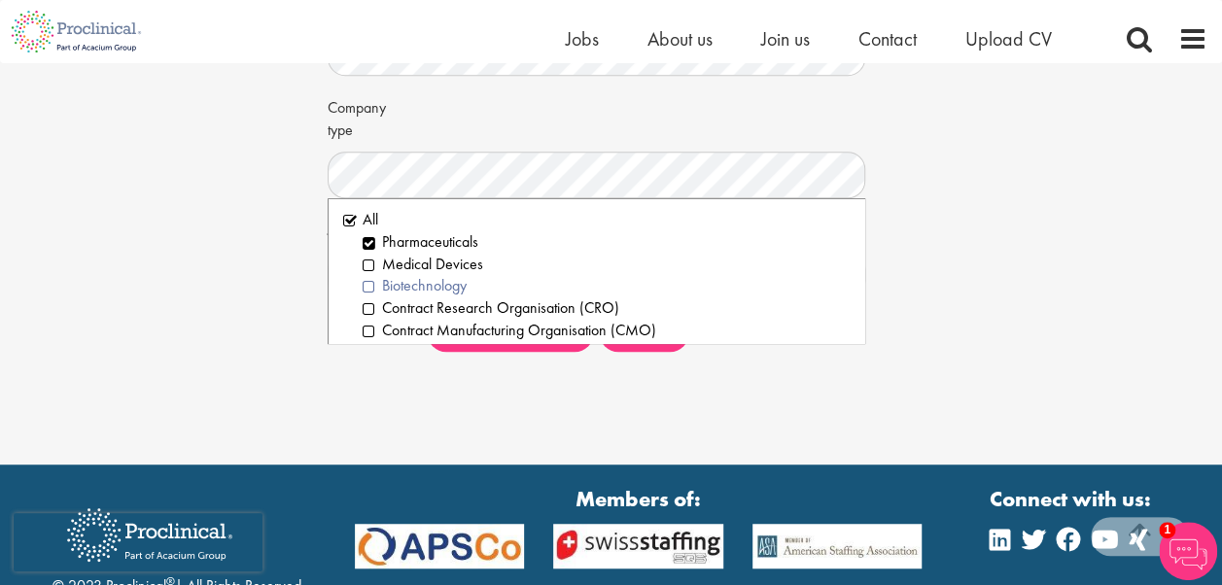
click at [370, 287] on li "Biotechnology" at bounding box center [607, 286] width 488 height 22
click at [368, 308] on li "Contract Research Organisation (CRO)" at bounding box center [607, 309] width 488 height 22
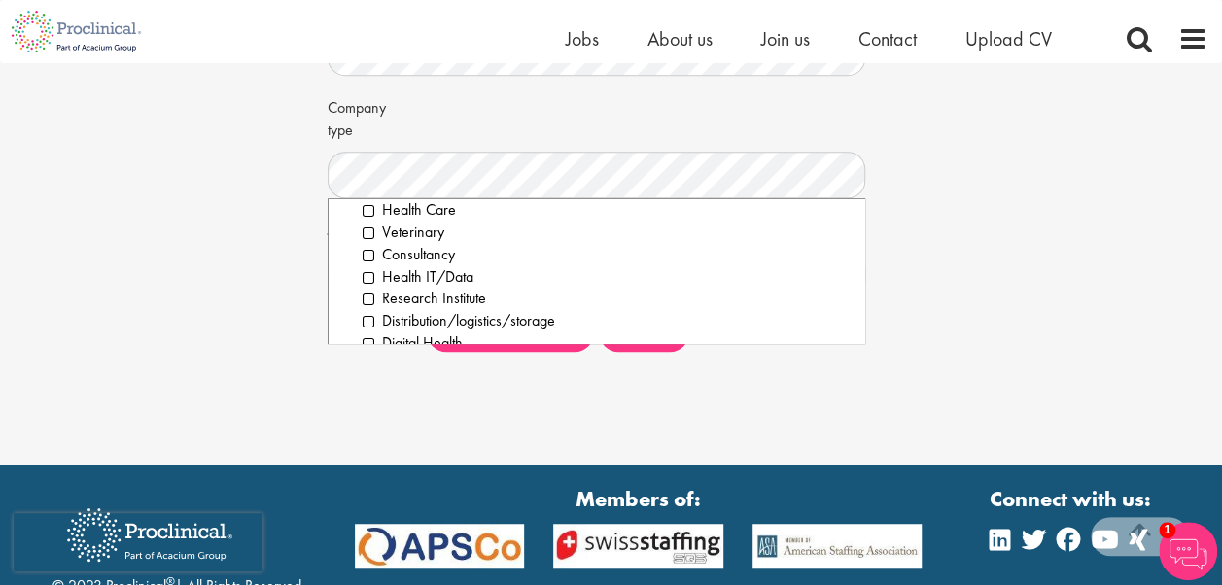
scroll to position [156, 0]
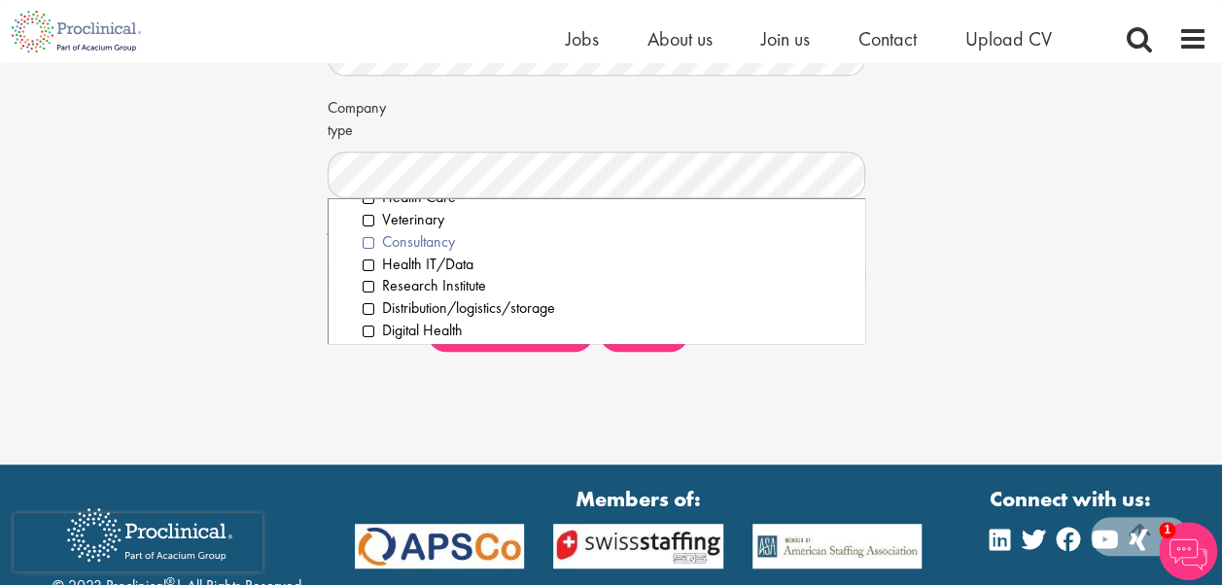
click at [368, 239] on li "Consultancy" at bounding box center [607, 242] width 488 height 22
click at [370, 283] on li "Research Institute" at bounding box center [607, 286] width 488 height 22
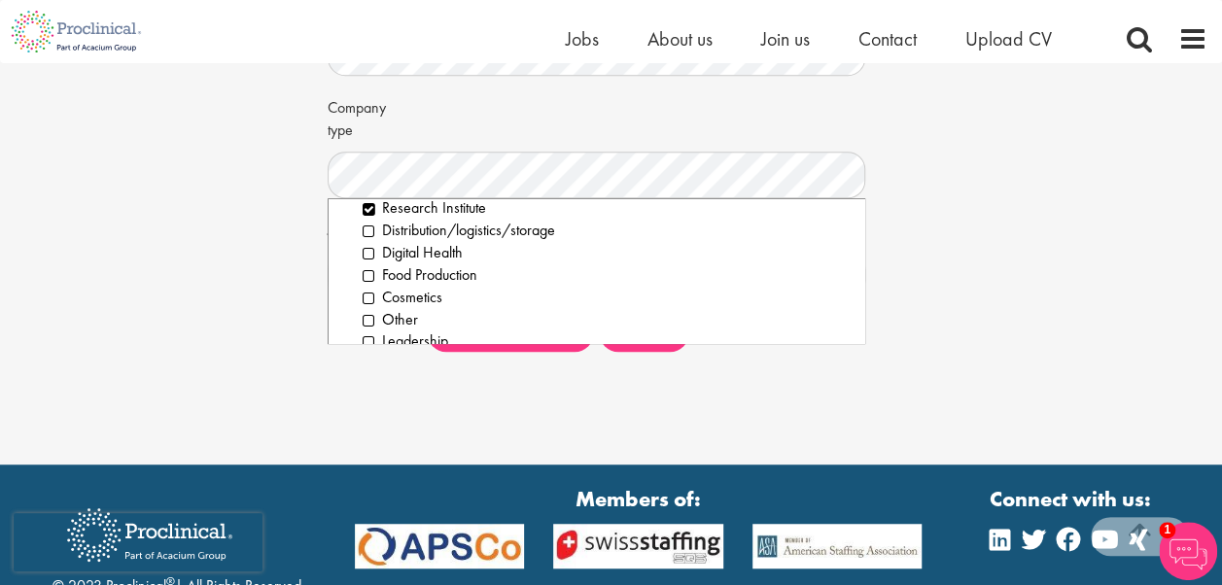
scroll to position [253, 0]
click at [967, 329] on div "Set up a job alert Tell us what sort of job you are looking for and we will sen…" at bounding box center [611, 20] width 1252 height 693
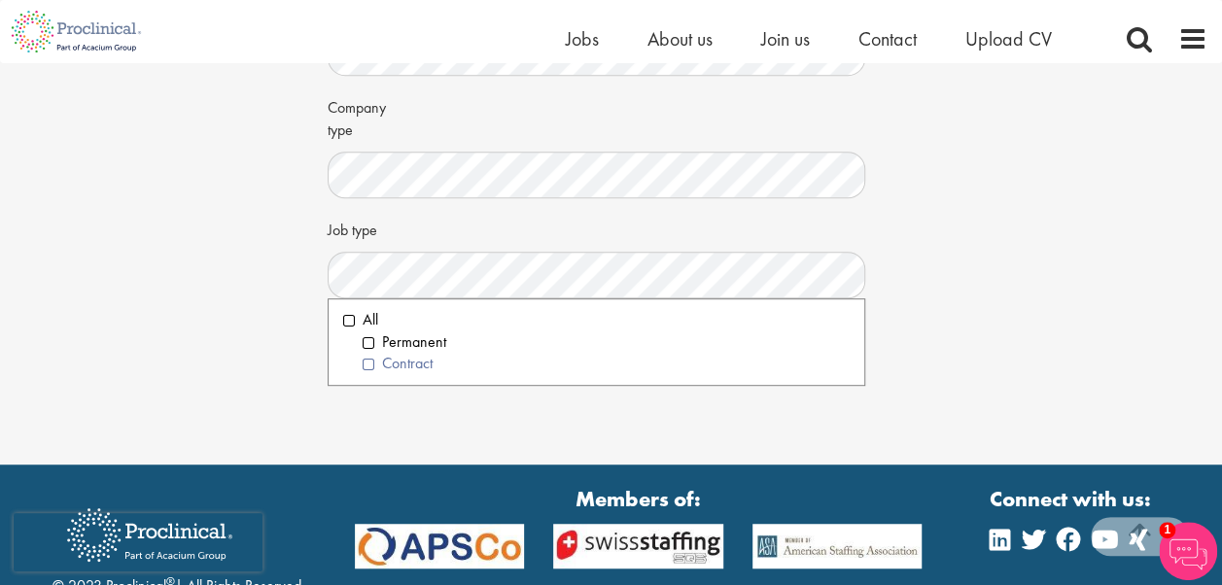
click at [370, 365] on li "Contract" at bounding box center [607, 364] width 488 height 22
click at [368, 346] on li "Permanent" at bounding box center [607, 343] width 488 height 22
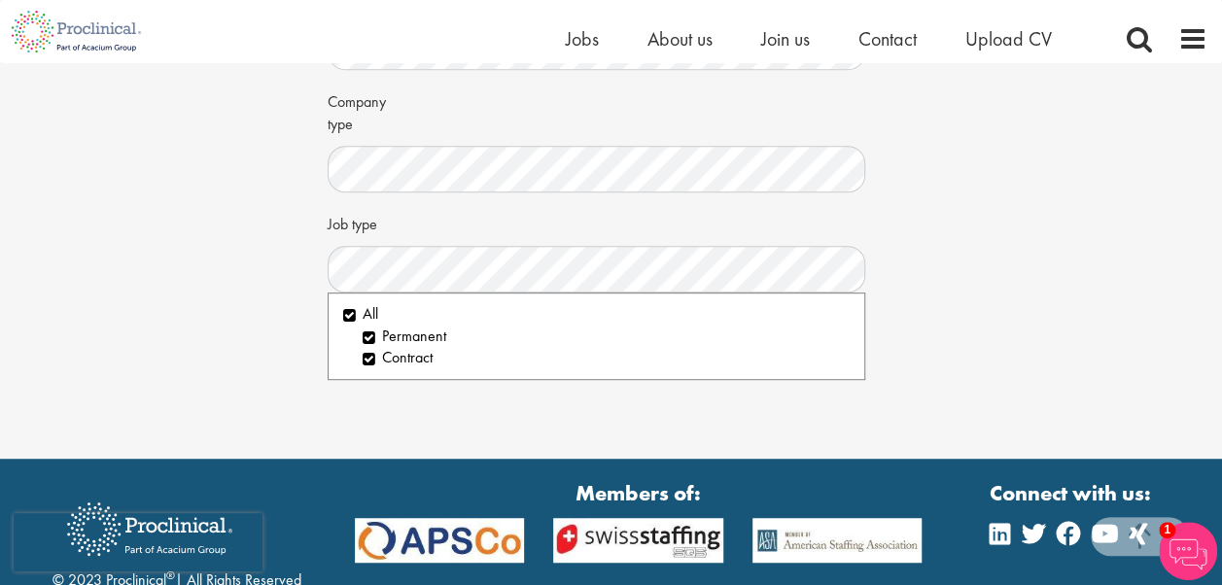
scroll to position [544, 0]
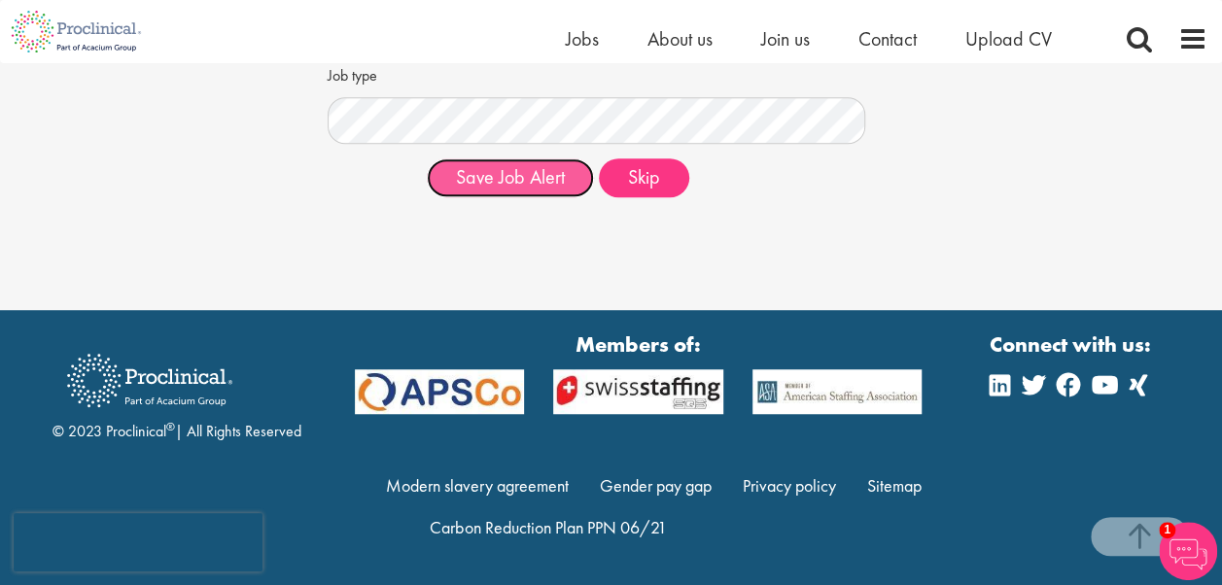
click at [509, 177] on button "Save Job Alert" at bounding box center [510, 178] width 167 height 39
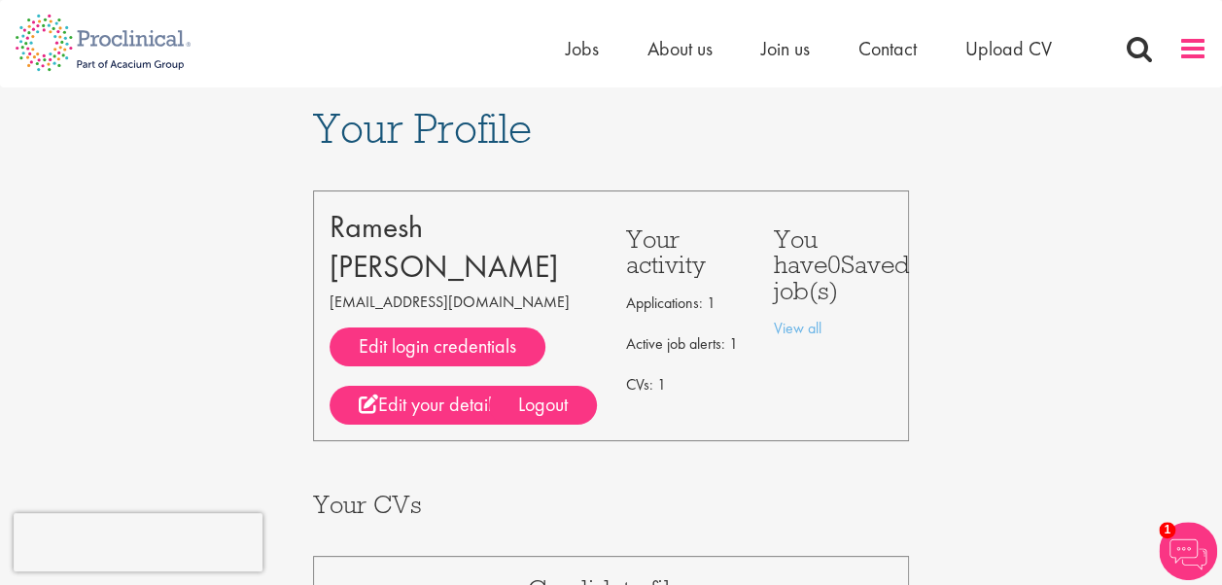
click at [1188, 44] on span at bounding box center [1193, 48] width 29 height 29
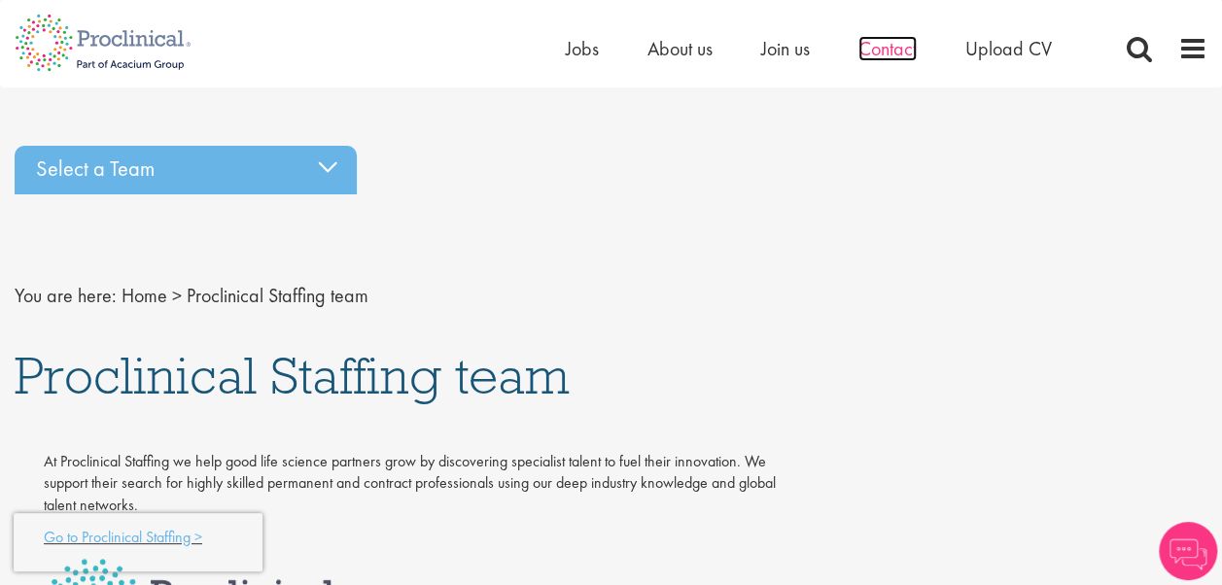
click at [885, 47] on span "Contact" at bounding box center [888, 48] width 58 height 25
